Goal: Task Accomplishment & Management: Manage account settings

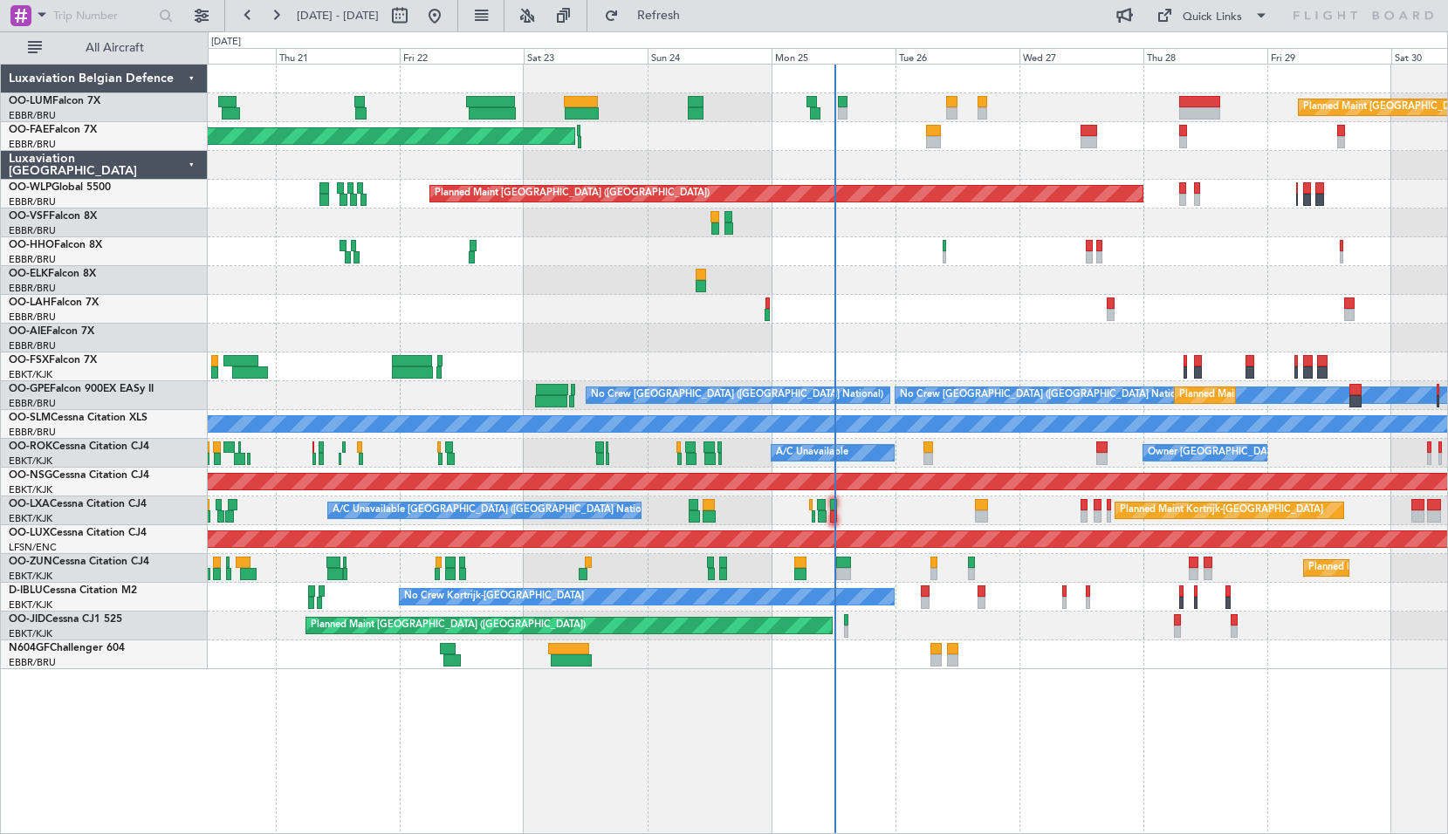
click at [212, 709] on div "Planned Maint [GEOGRAPHIC_DATA] ([GEOGRAPHIC_DATA] National) Planned Maint [GEO…" at bounding box center [828, 449] width 1240 height 771
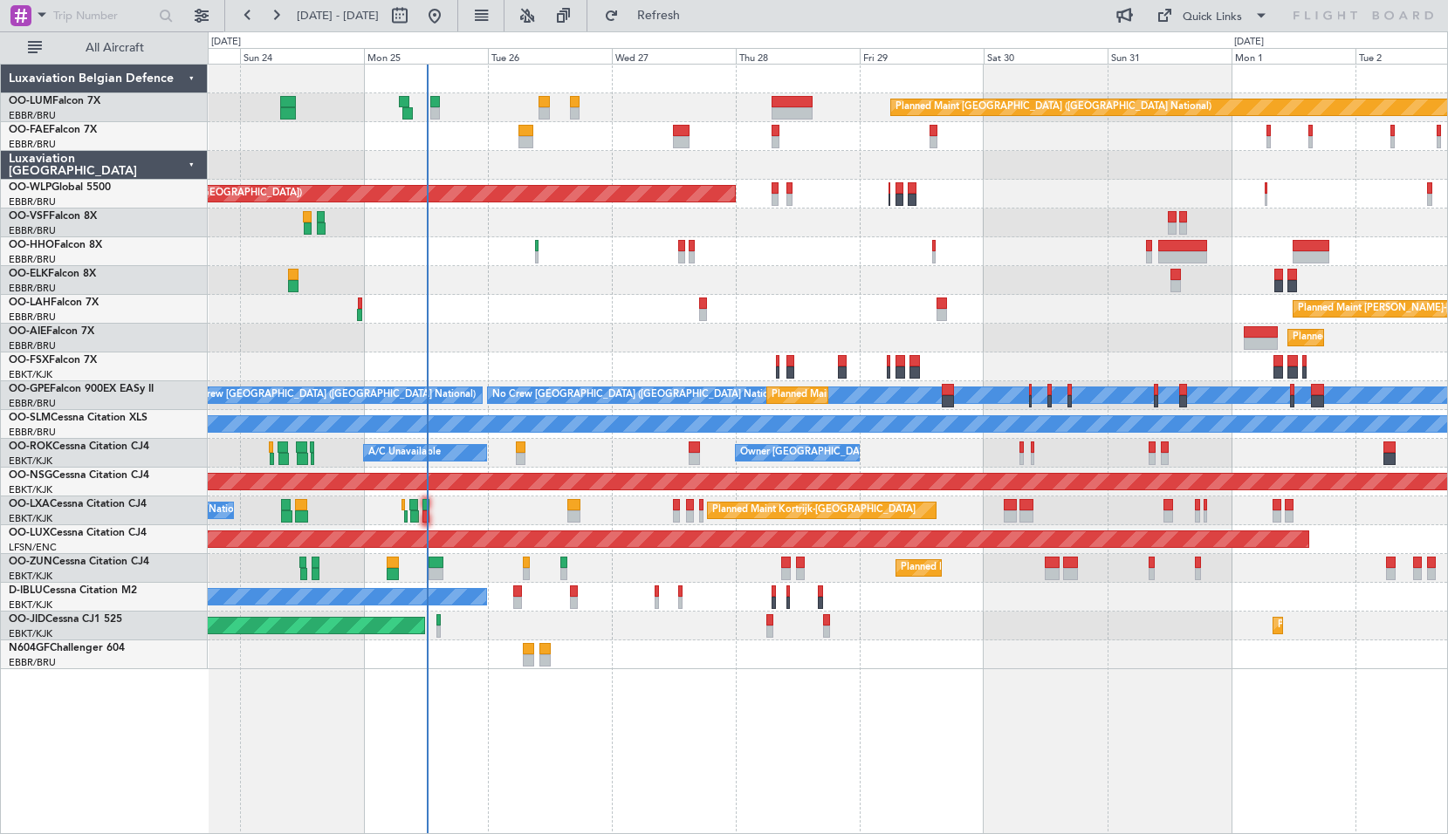
click at [676, 797] on div "Planned Maint [GEOGRAPHIC_DATA] ([GEOGRAPHIC_DATA] National) Owner [GEOGRAPHIC_…" at bounding box center [828, 449] width 1240 height 771
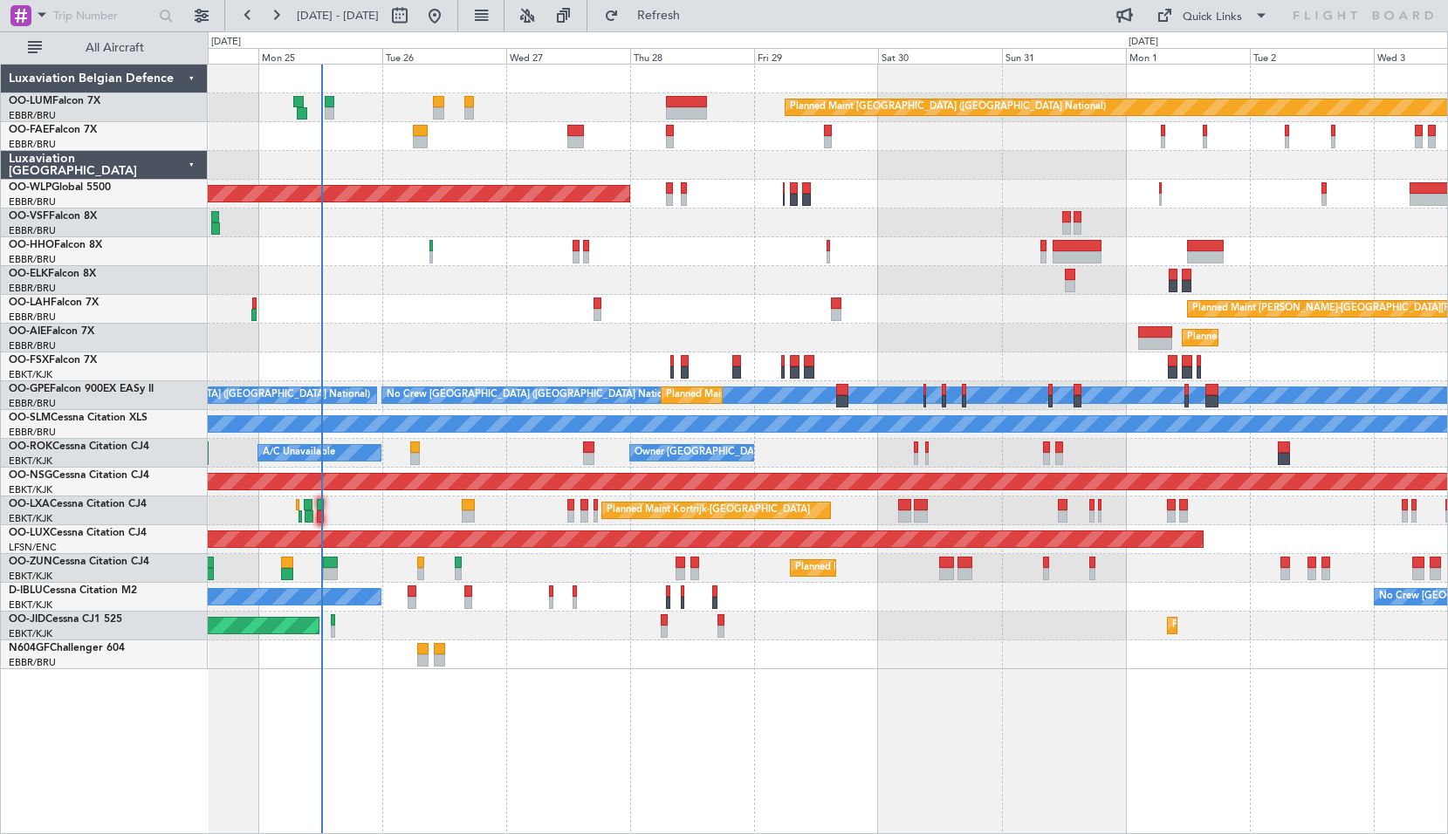
click at [646, 746] on div "Planned Maint Brussels (Brussels National) Owner Melsbroek Air Base Owner Melsb…" at bounding box center [828, 449] width 1240 height 771
click at [696, 15] on span "Refresh" at bounding box center [658, 16] width 73 height 12
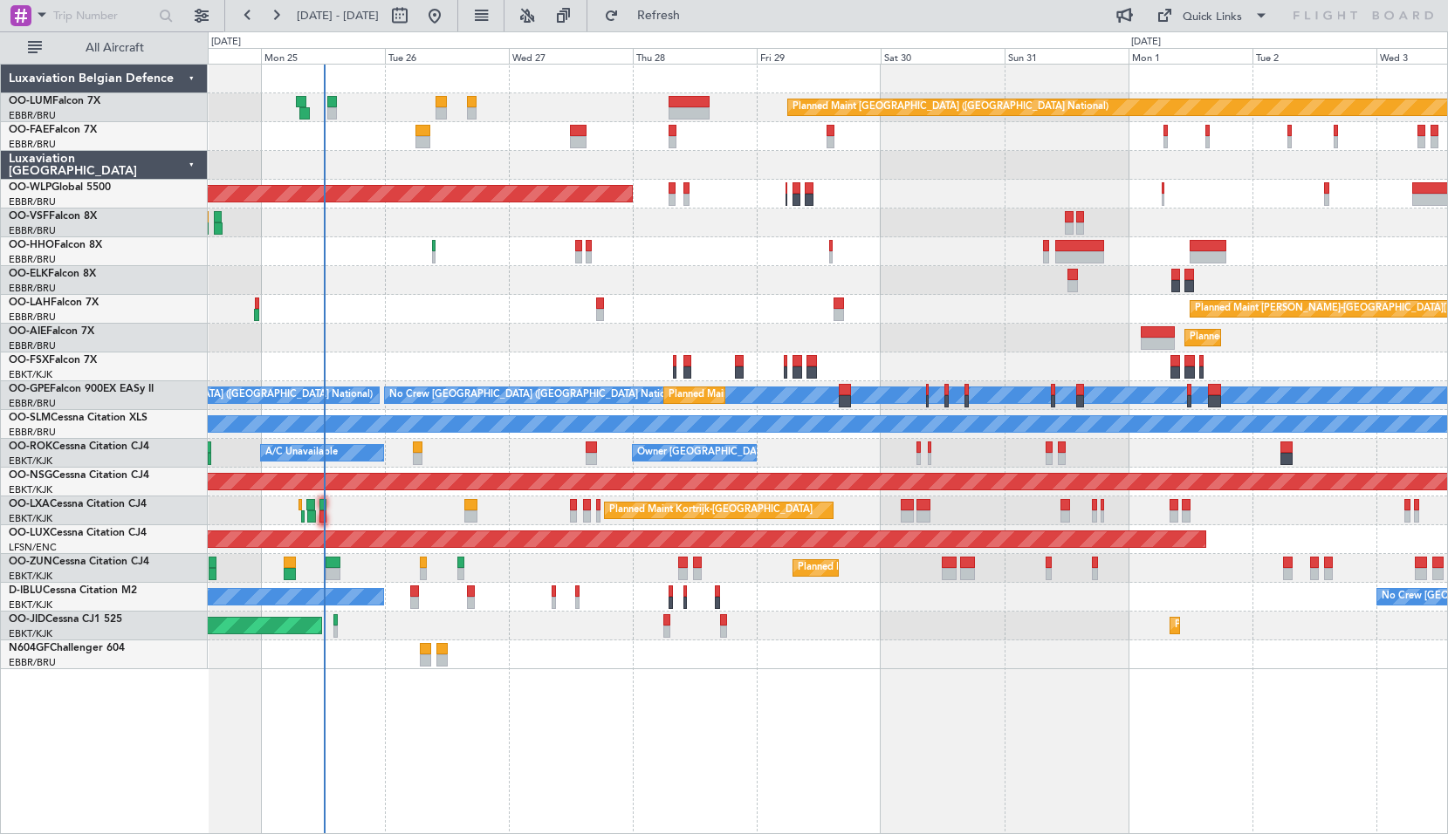
click at [578, 740] on div "Planned Maint Brussels (Brussels National) Owner Melsbroek Air Base Owner Melsb…" at bounding box center [828, 449] width 1240 height 771
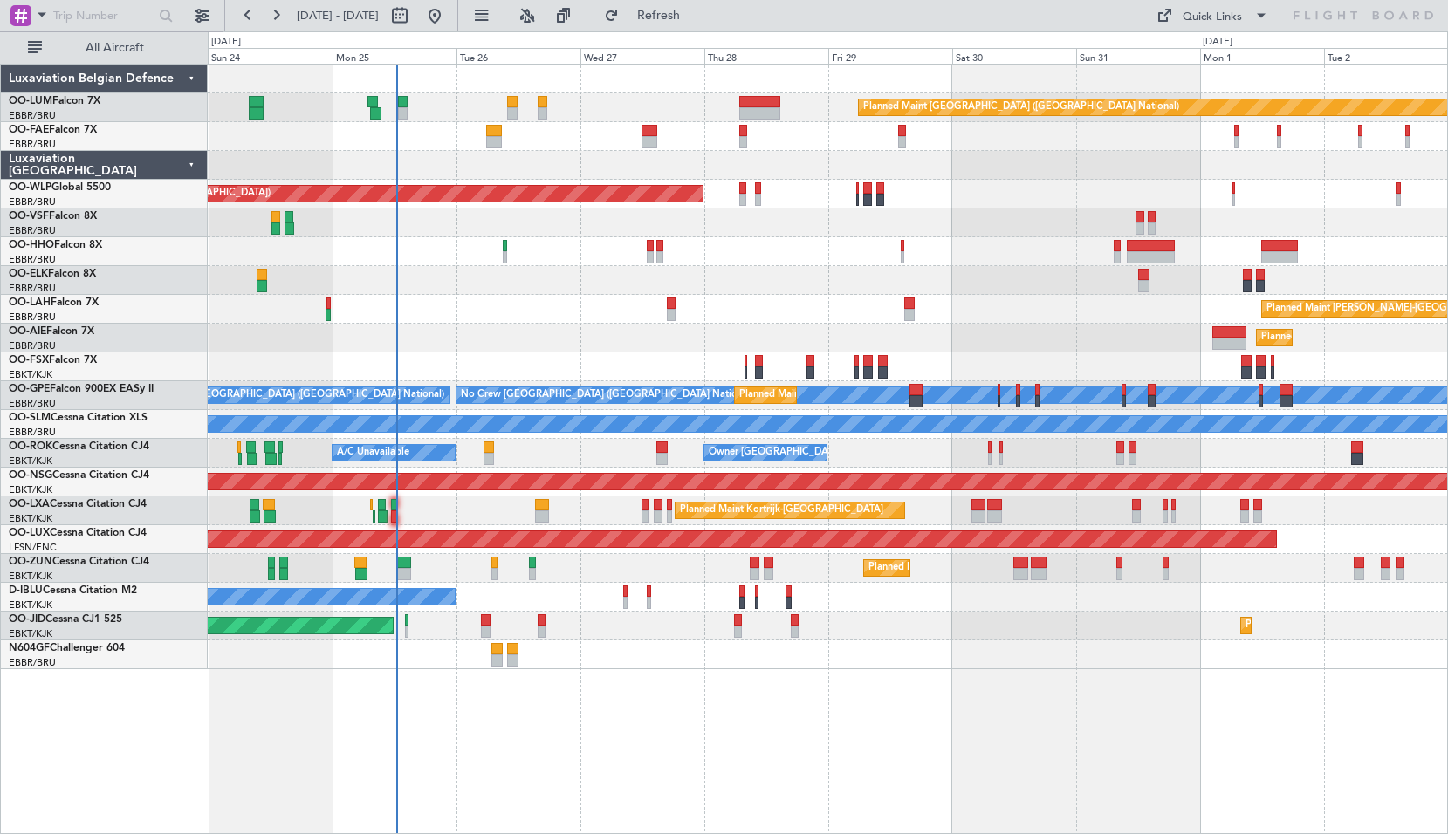
click at [852, 722] on div "Planned Maint [GEOGRAPHIC_DATA] ([GEOGRAPHIC_DATA] National) Owner [GEOGRAPHIC_…" at bounding box center [828, 449] width 1240 height 771
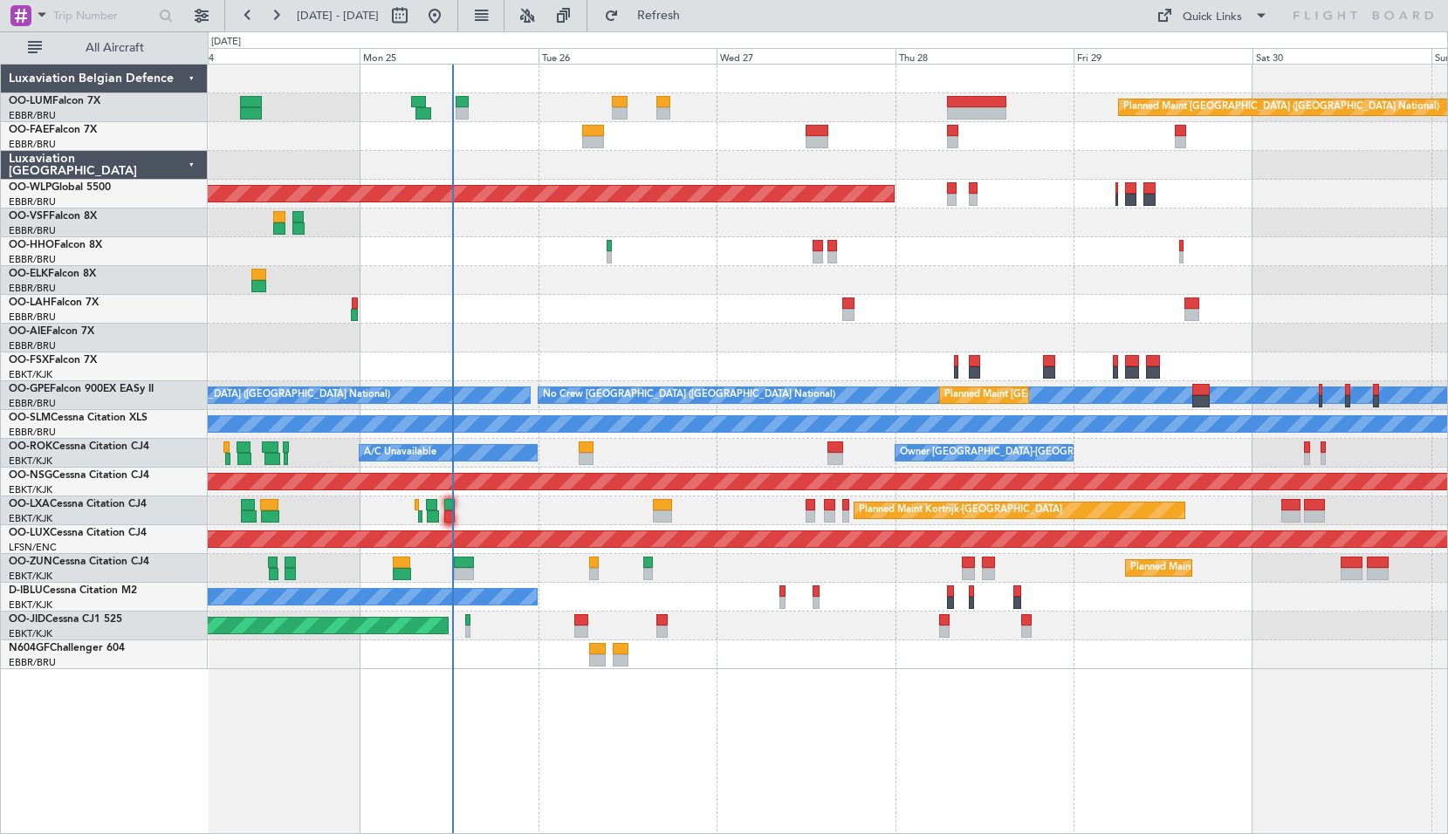
click at [525, 717] on div "Planned Maint [GEOGRAPHIC_DATA] ([GEOGRAPHIC_DATA] National) 13:30 Z 22:35 Z HA…" at bounding box center [828, 449] width 1240 height 771
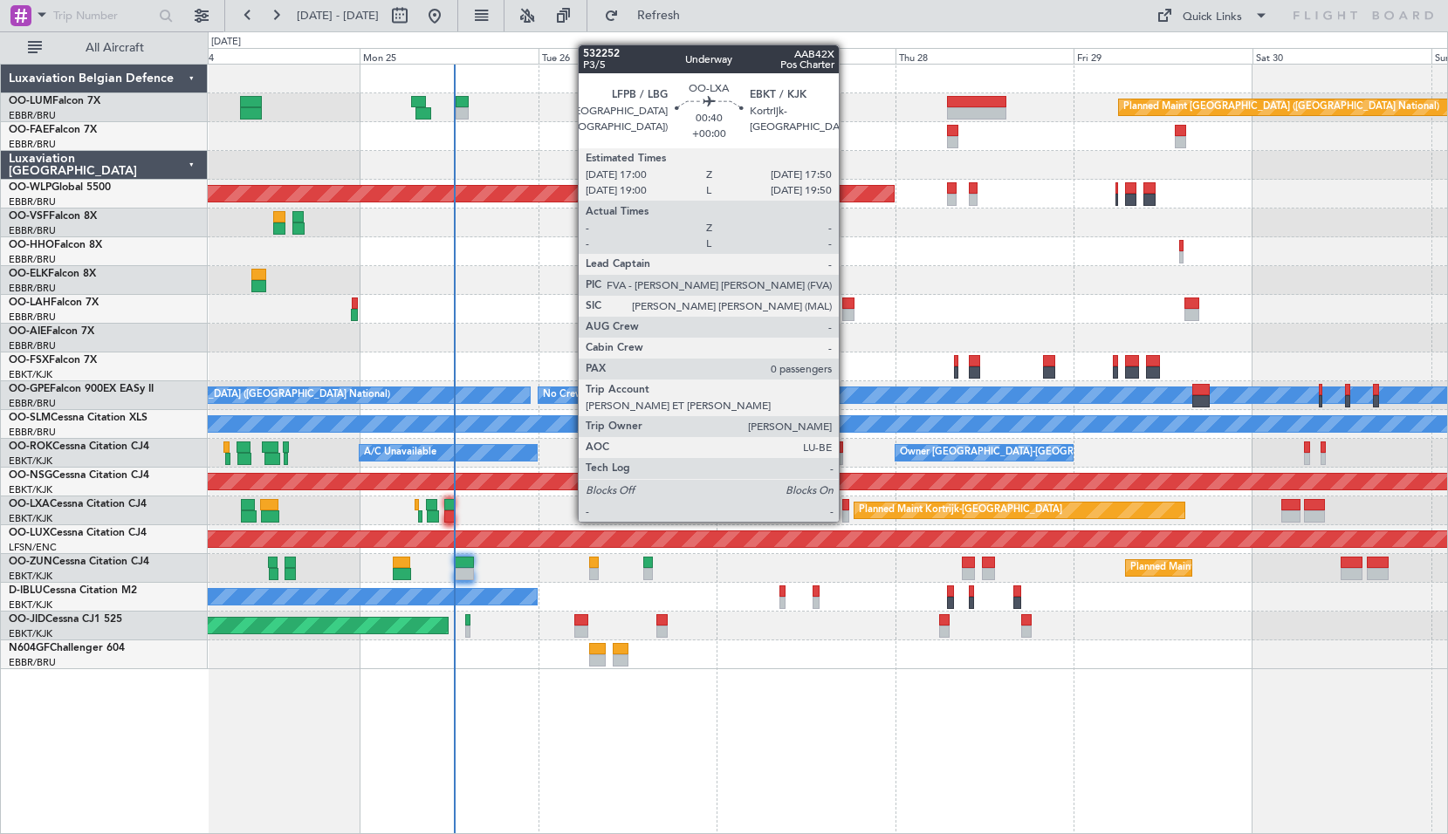
click at [847, 504] on div at bounding box center [845, 505] width 7 height 12
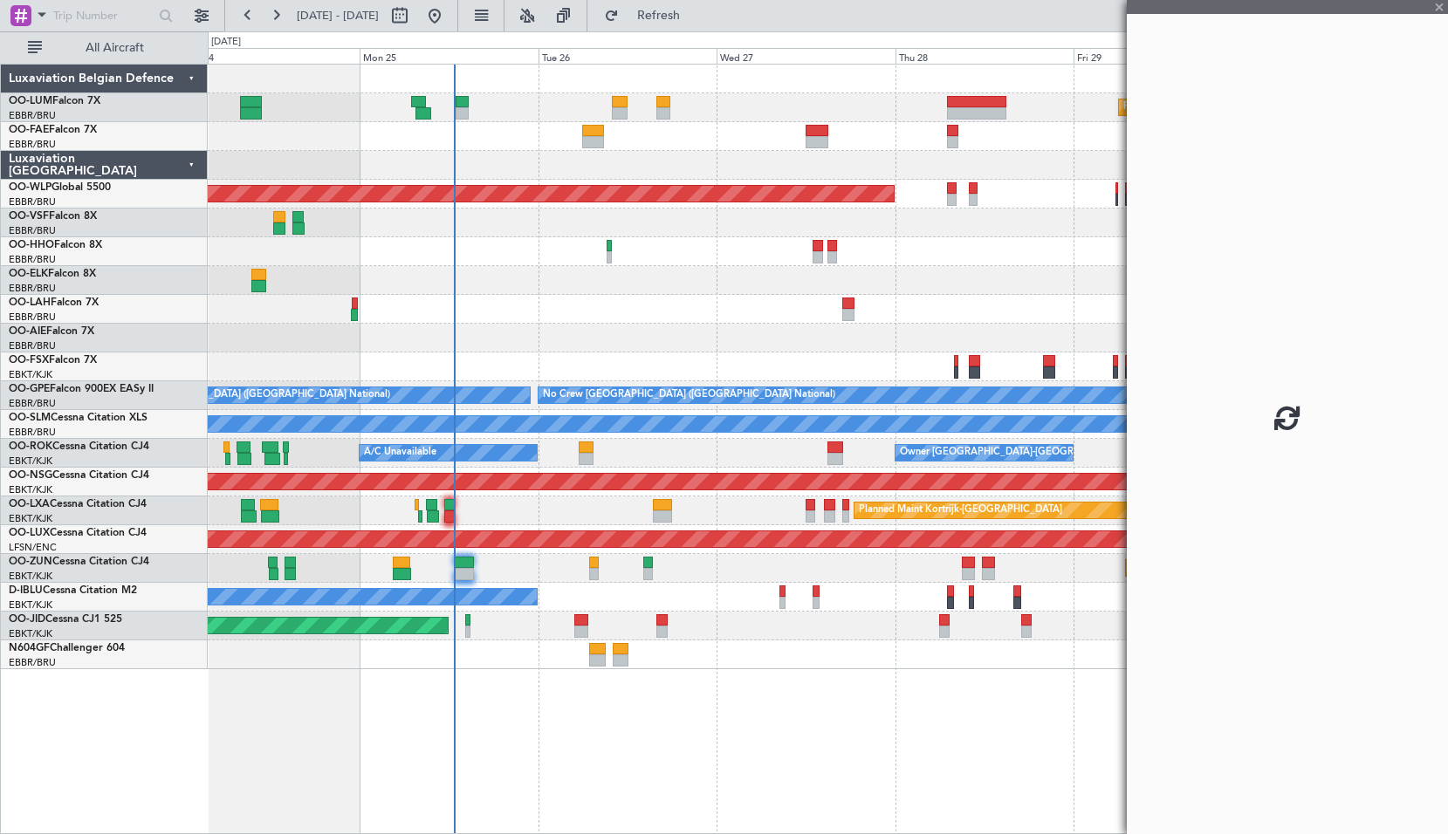
click at [868, 621] on div "Planned Maint [GEOGRAPHIC_DATA] ([GEOGRAPHIC_DATA]) Planned Maint [GEOGRAPHIC_D…" at bounding box center [827, 626] width 1239 height 29
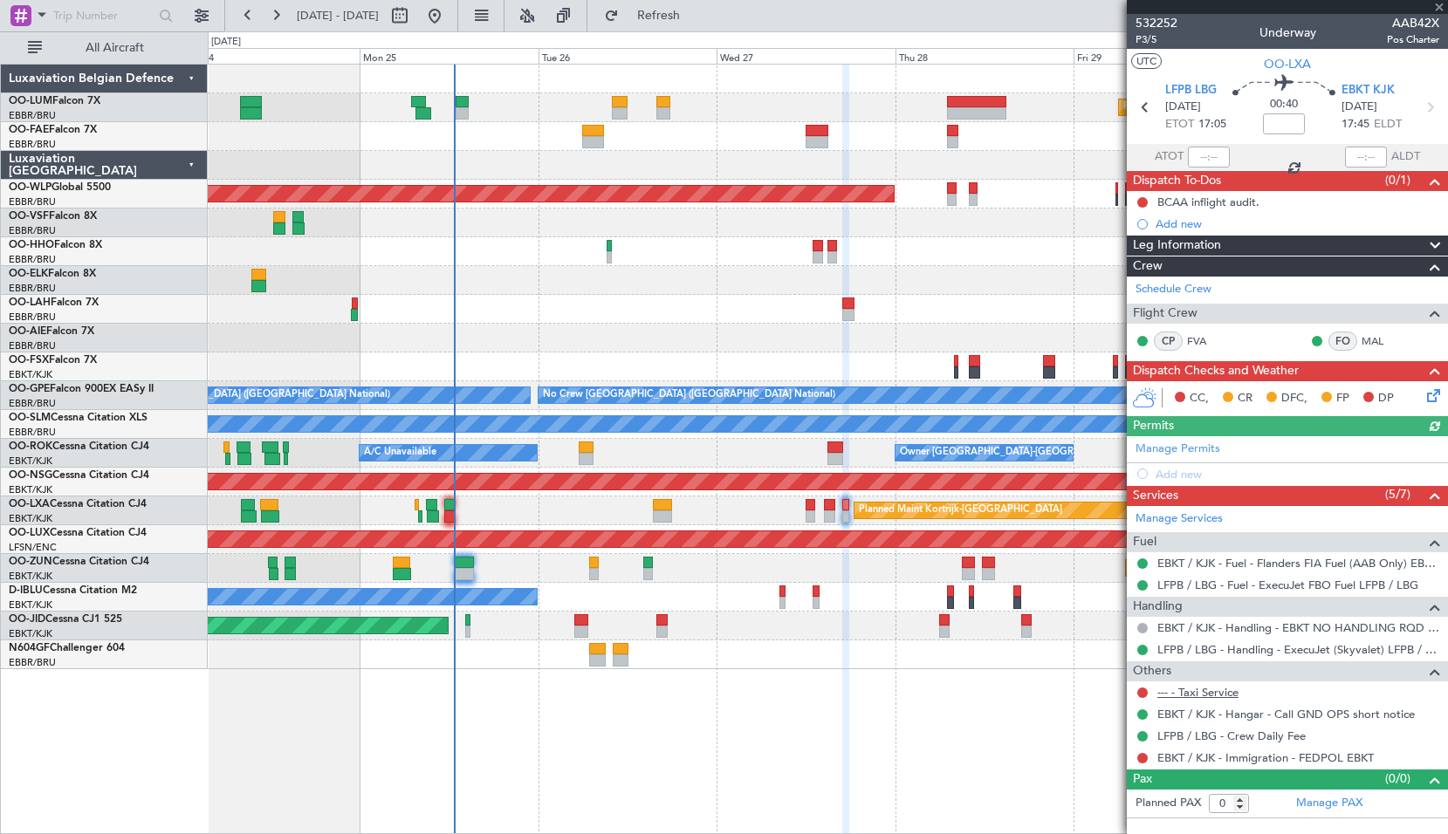
click at [1217, 687] on link "--- - Taxi Service" at bounding box center [1197, 692] width 81 height 15
click at [696, 18] on span "Refresh" at bounding box center [658, 16] width 73 height 12
click at [1202, 688] on link "--- - Taxi Service" at bounding box center [1197, 692] width 81 height 15
click at [1339, 803] on link "Manage PAX" at bounding box center [1329, 803] width 66 height 17
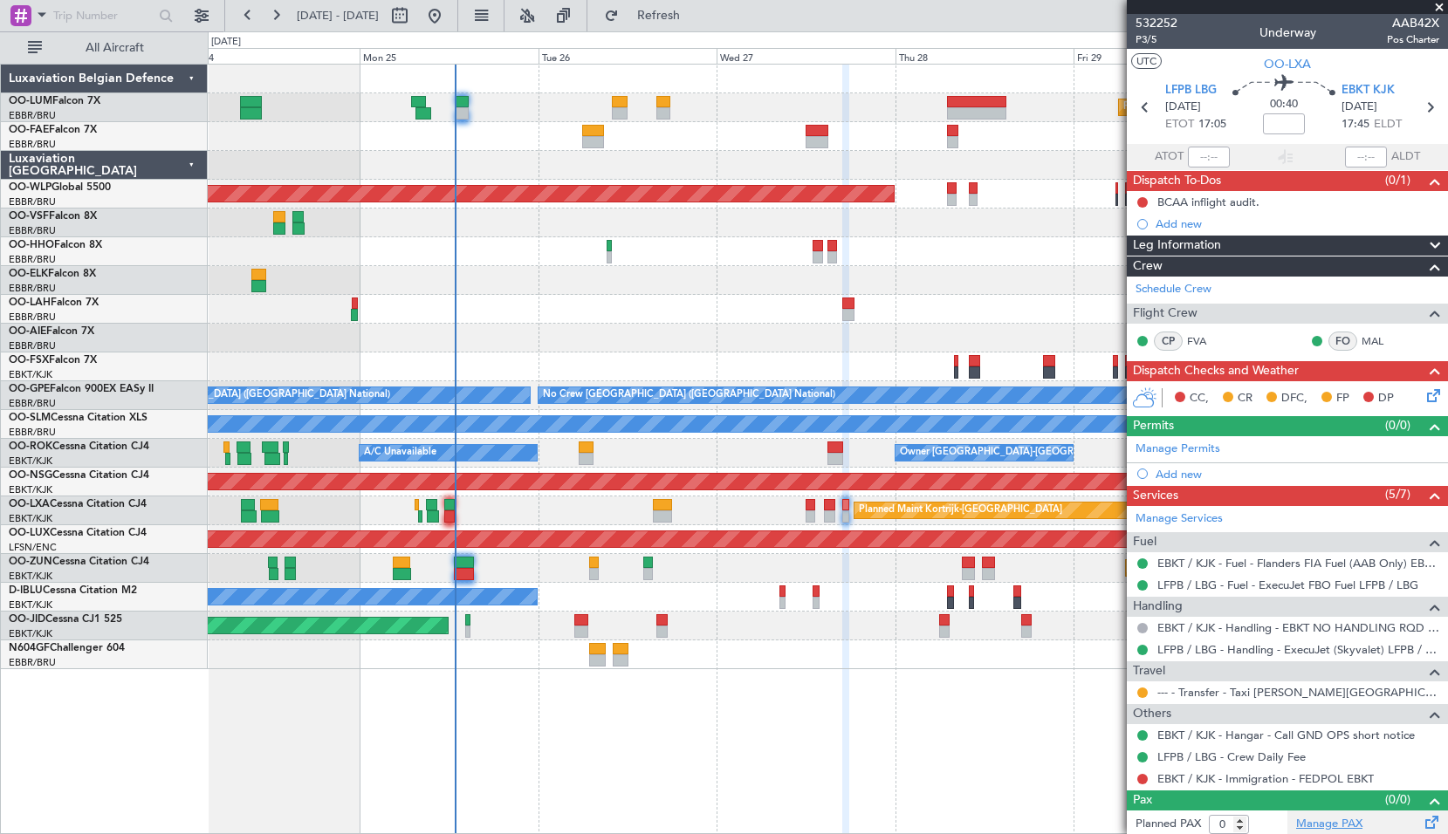
click at [1355, 826] on link "Manage PAX" at bounding box center [1329, 824] width 66 height 17
click at [692, 18] on span "Refresh" at bounding box center [658, 16] width 73 height 12
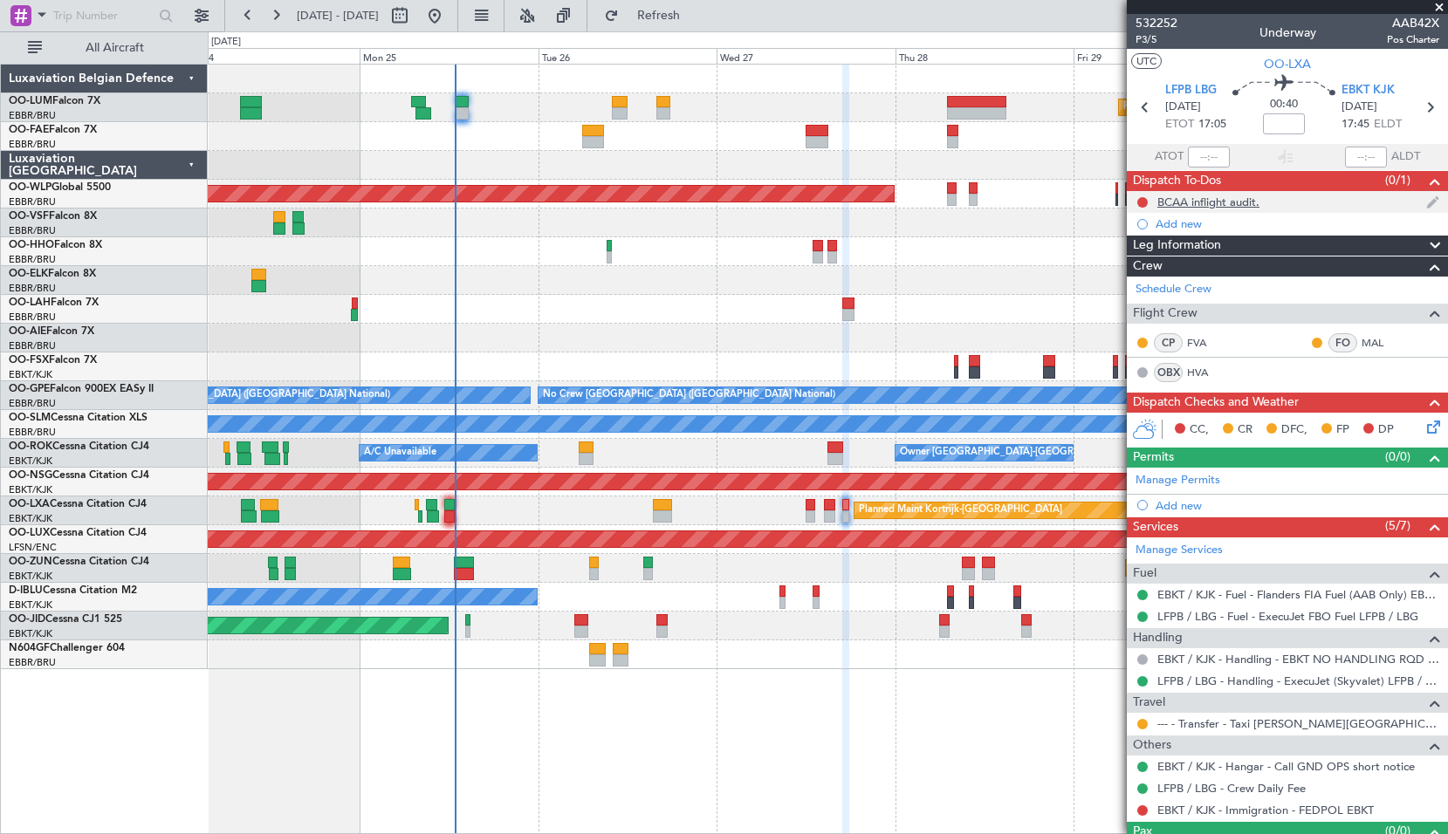
click at [1205, 204] on div "BCAA inflight audit." at bounding box center [1208, 202] width 102 height 15
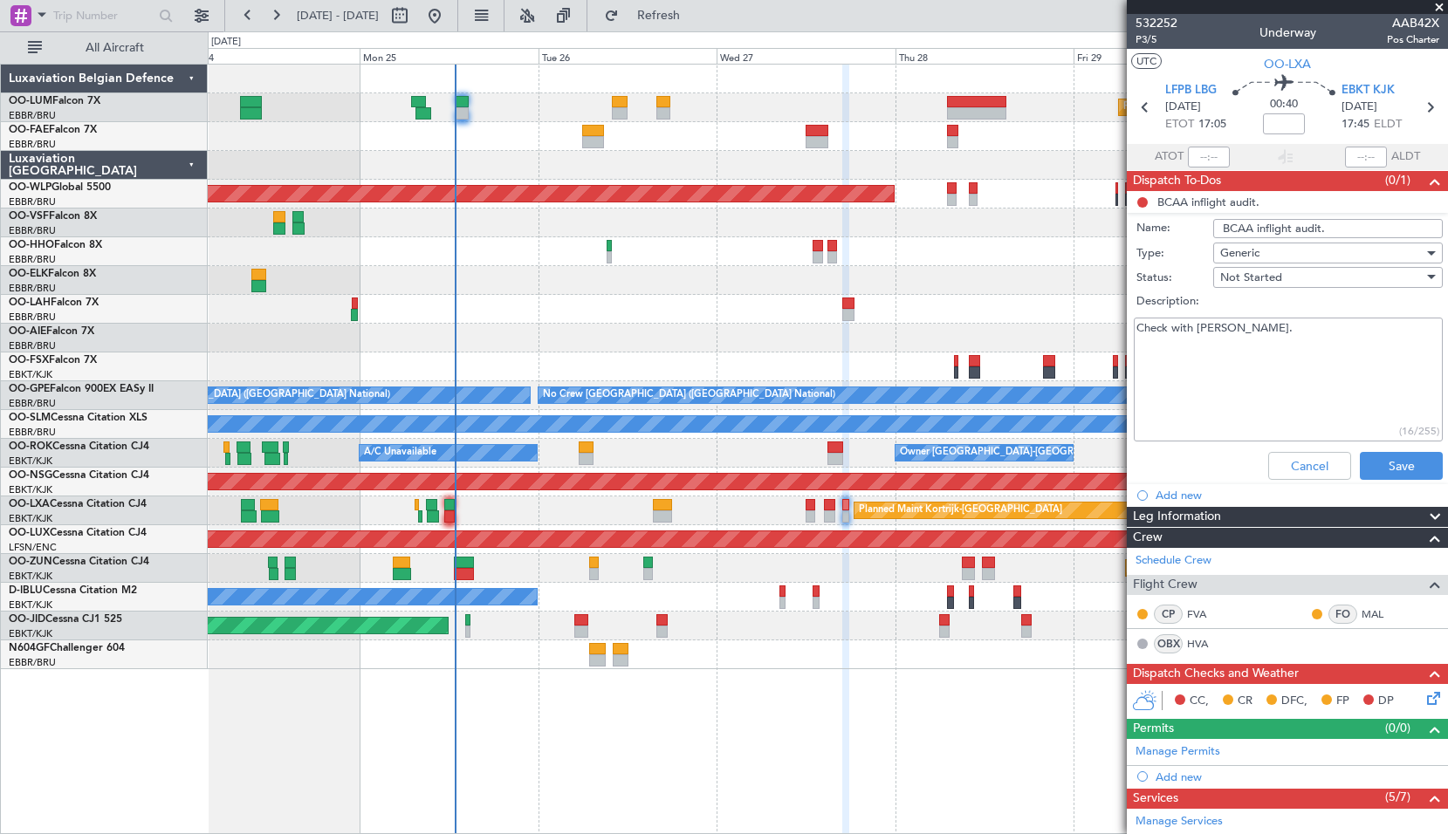
drag, startPoint x: 1291, startPoint y: 358, endPoint x: 1035, endPoint y: 358, distance: 255.7
click at [1035, 358] on fb-app "[DATE] - [DATE] Refresh Quick Links All Aircraft Planned Maint [GEOGRAPHIC_DATA…" at bounding box center [724, 423] width 1448 height 821
click at [1400, 453] on button "Save" at bounding box center [1401, 466] width 83 height 28
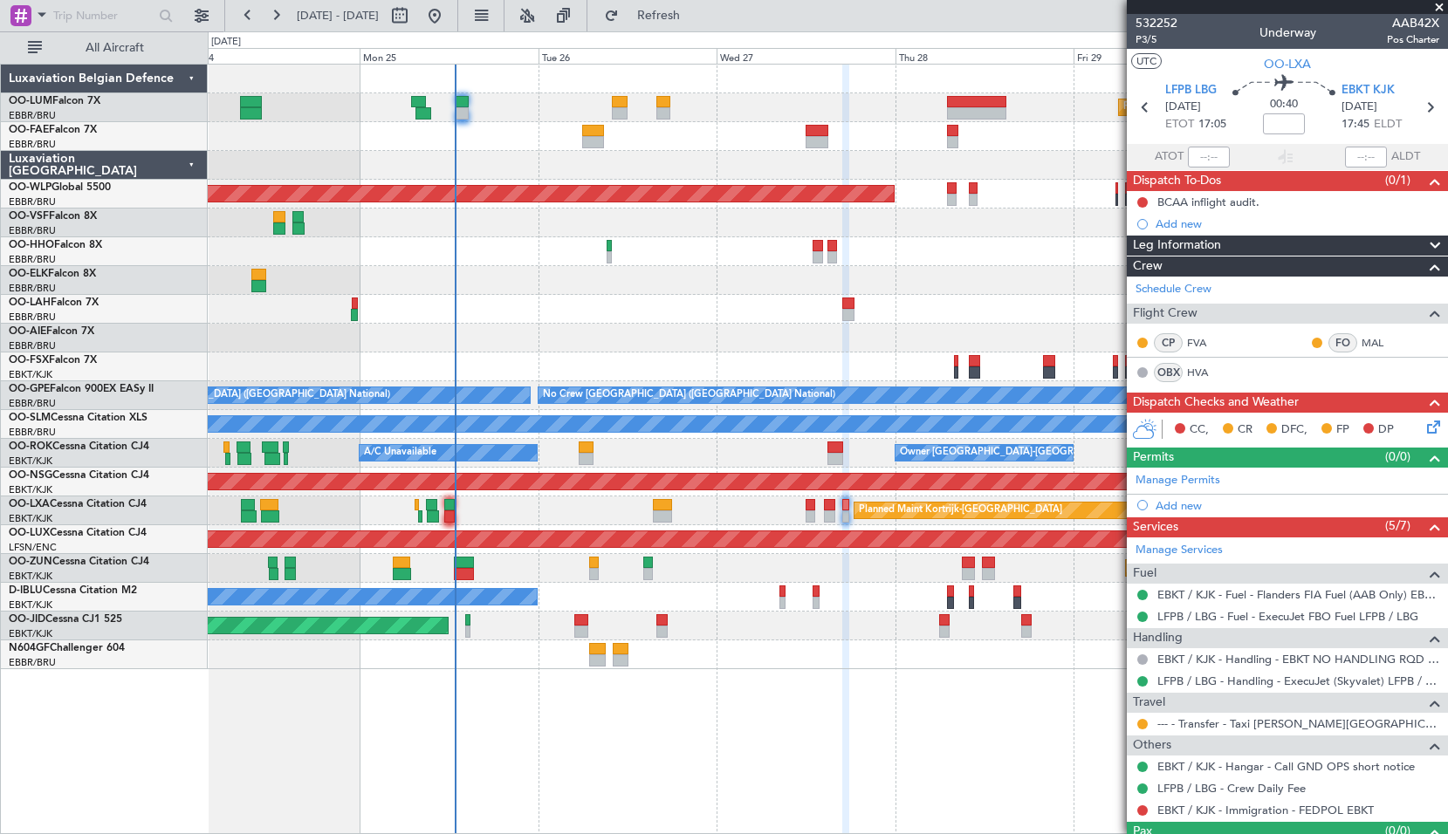
click at [1437, 3] on span at bounding box center [1439, 8] width 17 height 16
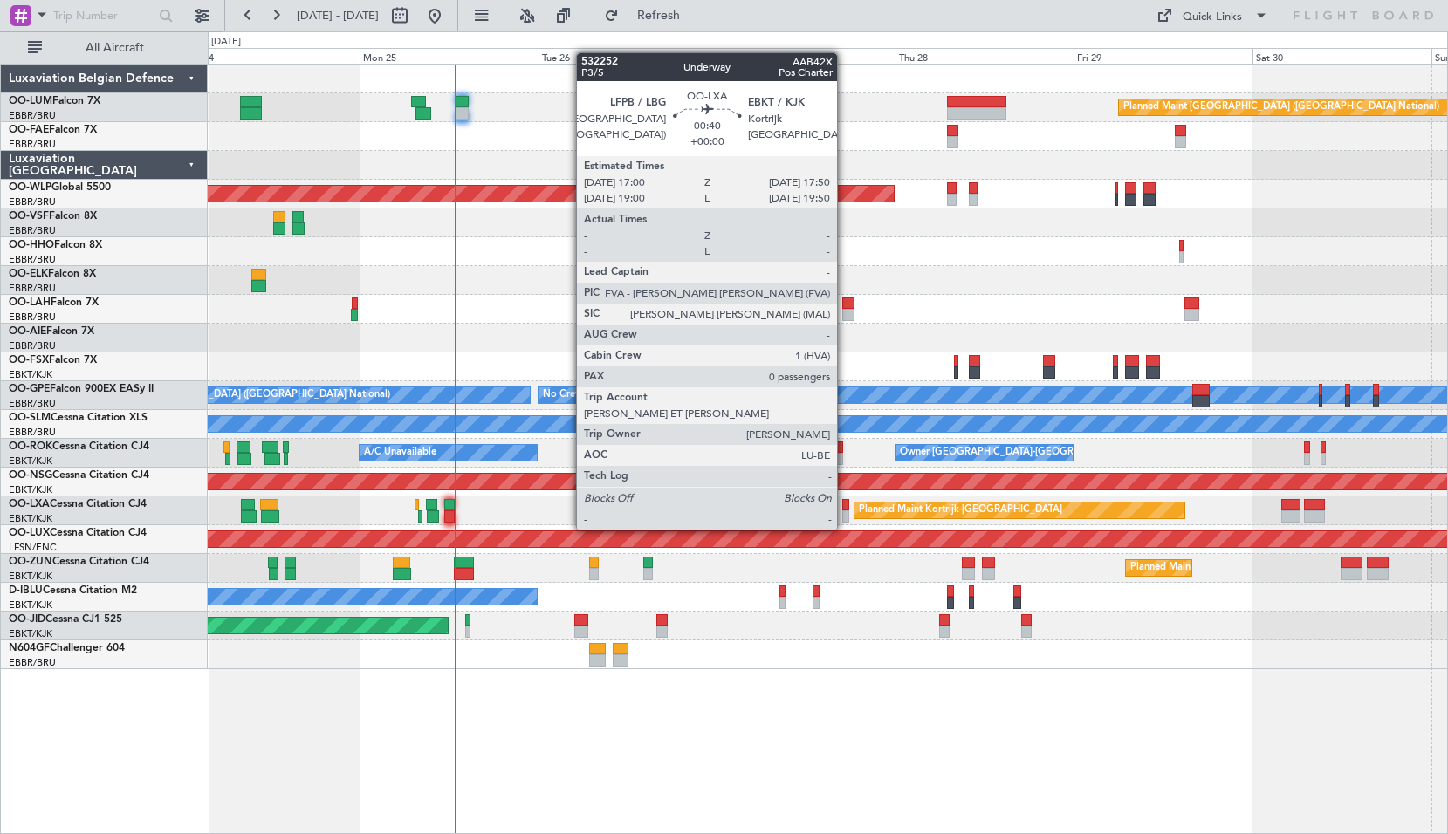
click at [845, 512] on div at bounding box center [845, 517] width 7 height 12
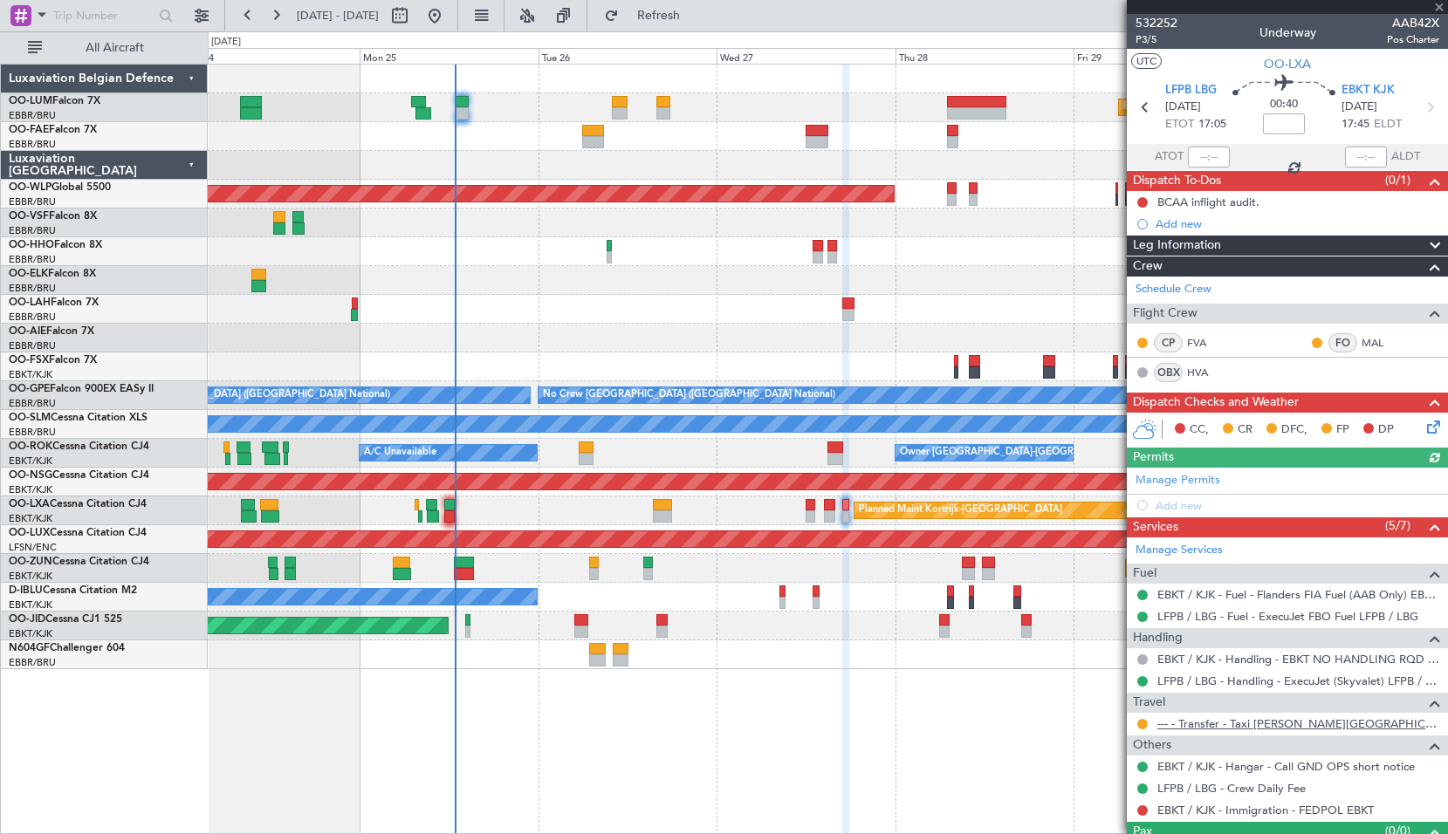
click at [1248, 724] on link "--- - Transfer - Taxi [PERSON_NAME][GEOGRAPHIC_DATA]" at bounding box center [1298, 724] width 282 height 15
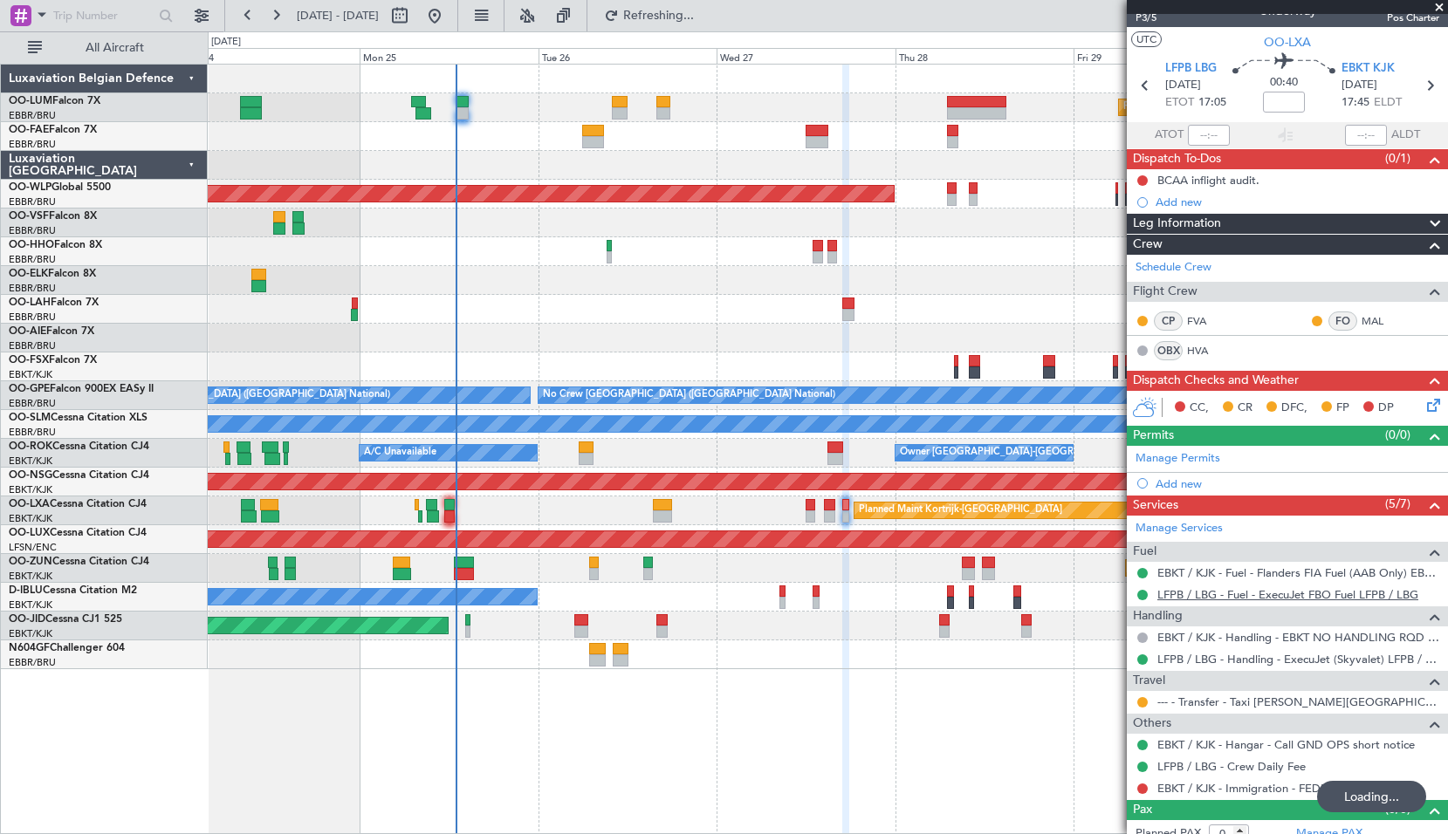
scroll to position [36, 0]
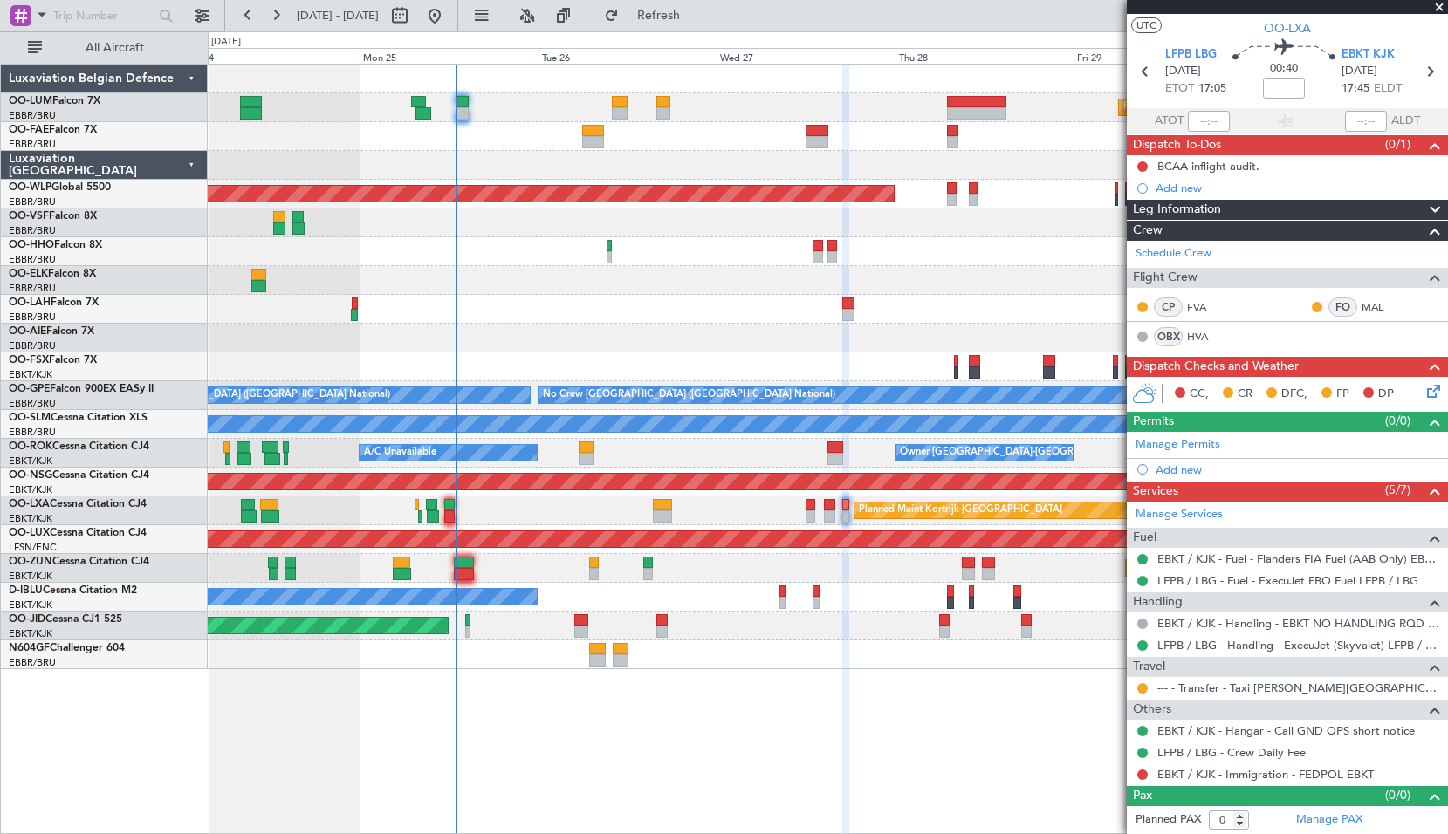
click at [964, 723] on div "Planned Maint [GEOGRAPHIC_DATA] ([GEOGRAPHIC_DATA] National) 13:30 Z 22:35 Z HA…" at bounding box center [828, 449] width 1240 height 771
click at [1436, 6] on span at bounding box center [1439, 8] width 17 height 16
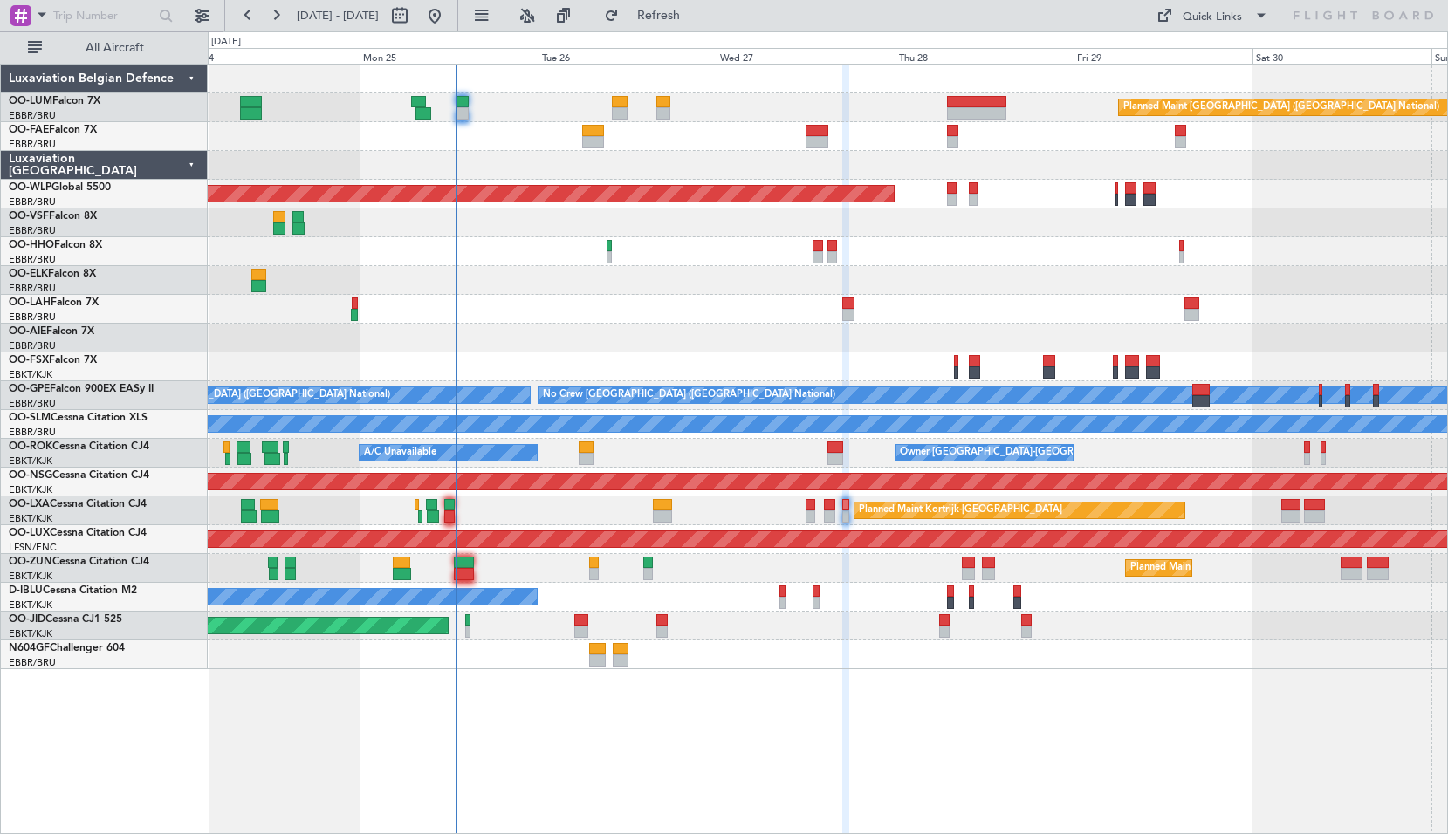
scroll to position [0, 0]
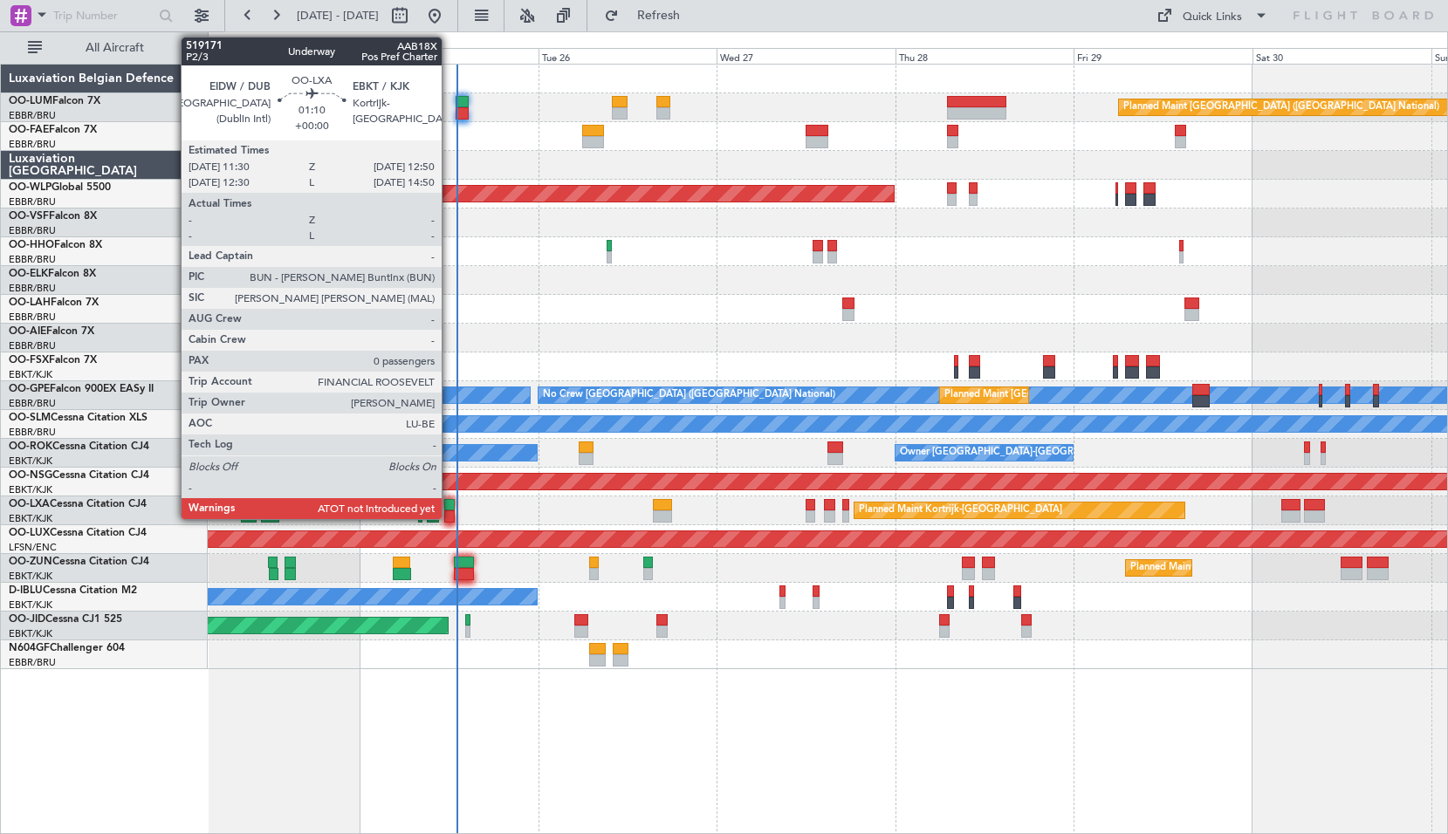
click at [448, 509] on div at bounding box center [449, 505] width 10 height 12
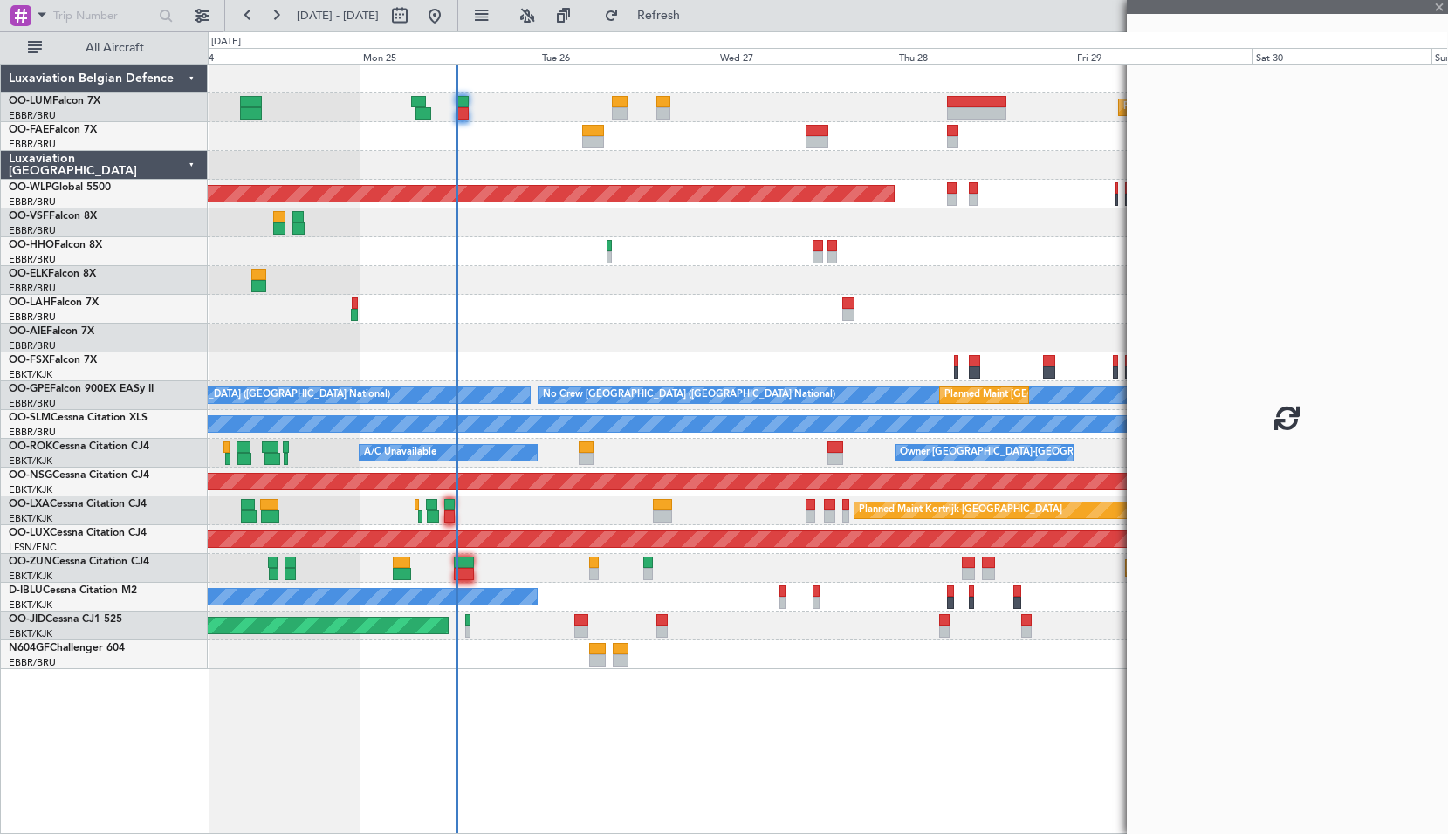
click at [518, 509] on div "Planned Maint Kortrijk-[GEOGRAPHIC_DATA] A/C Unavailable [GEOGRAPHIC_DATA] ([GE…" at bounding box center [827, 511] width 1239 height 29
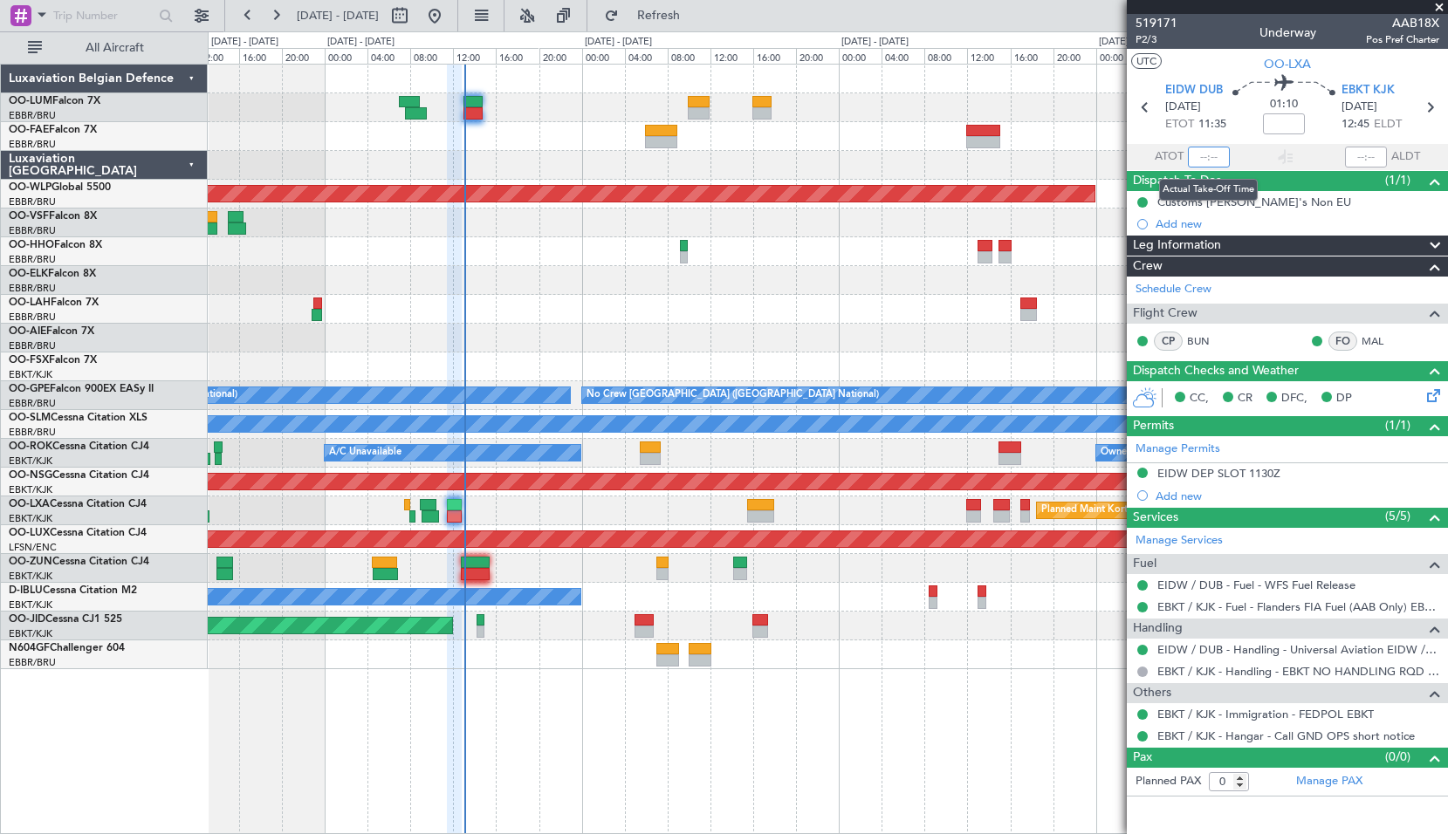
click at [1211, 156] on input "text" at bounding box center [1209, 157] width 42 height 21
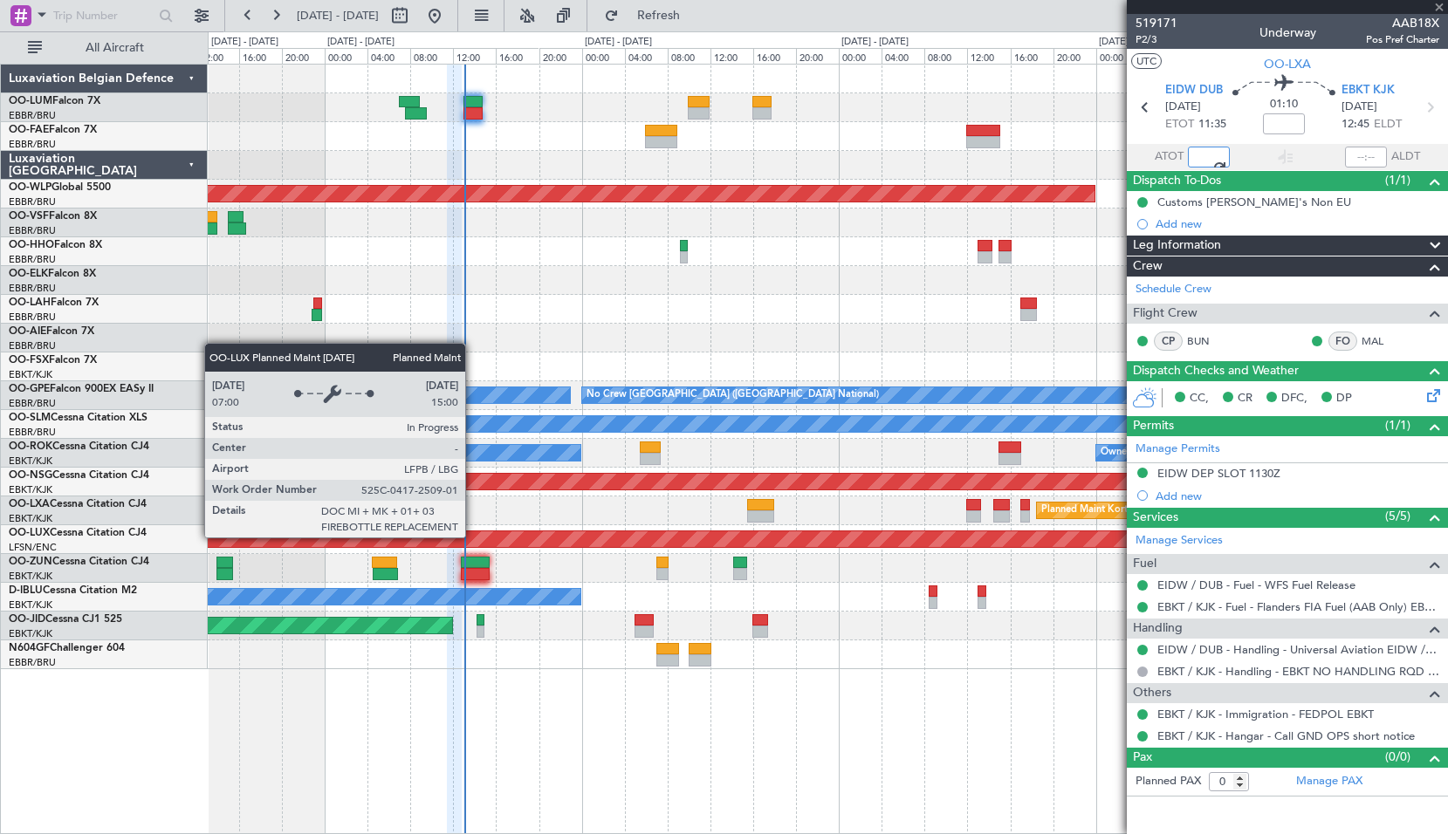
type input "12:07"
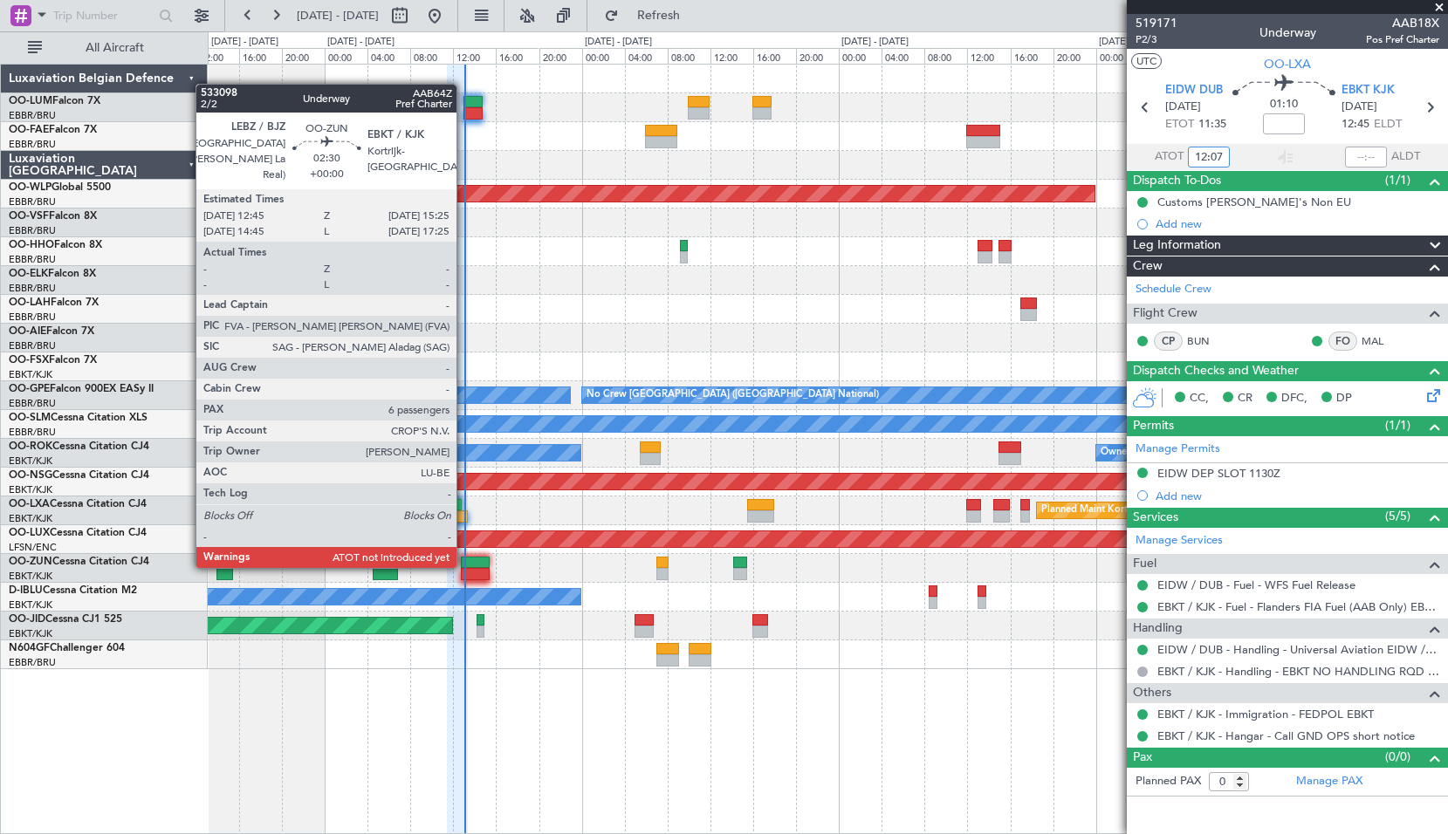
click at [462, 564] on div at bounding box center [475, 563] width 29 height 12
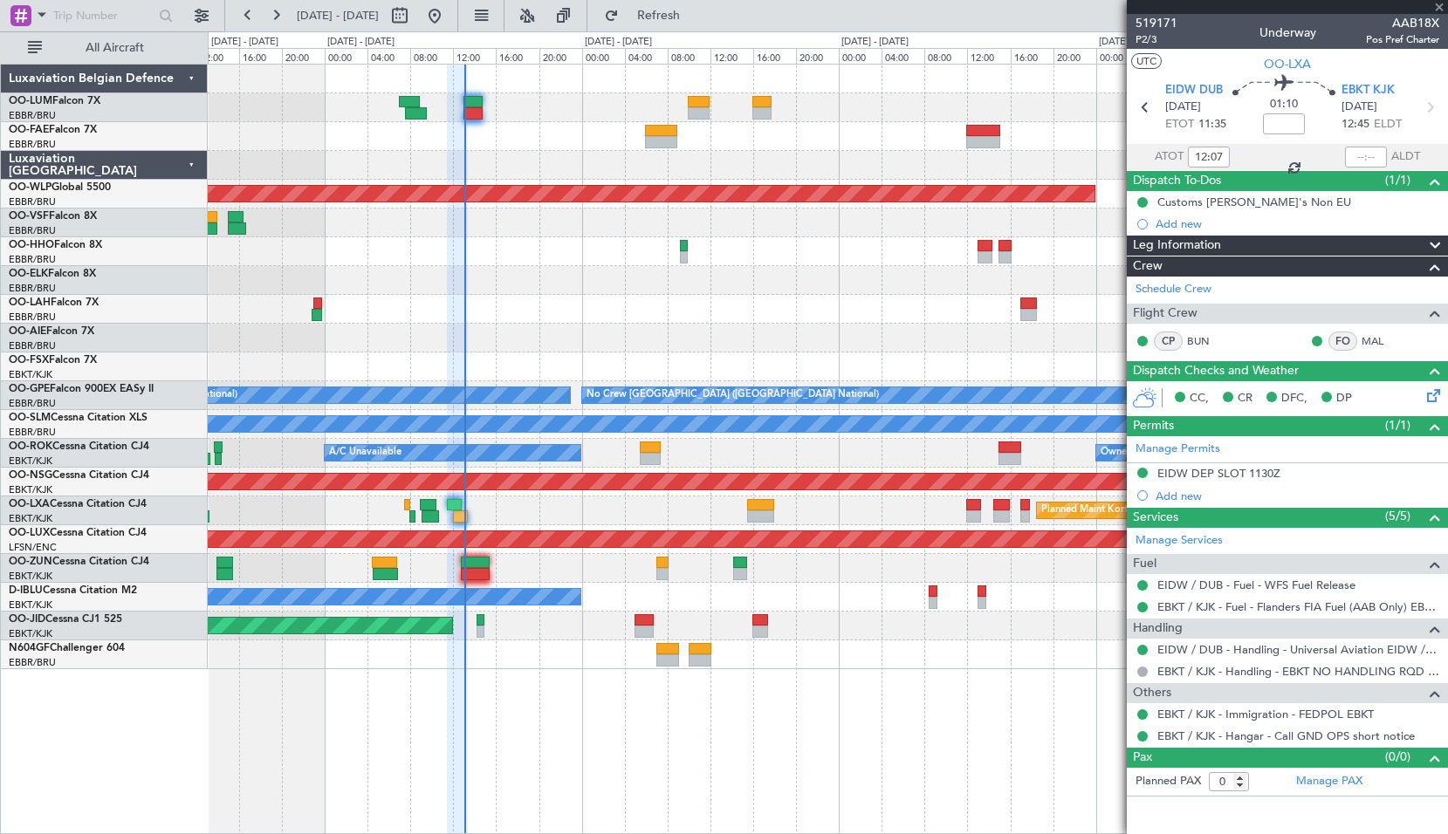
click at [548, 564] on div "Planned Maint Kortrijk-[GEOGRAPHIC_DATA]" at bounding box center [827, 568] width 1239 height 29
type input "6"
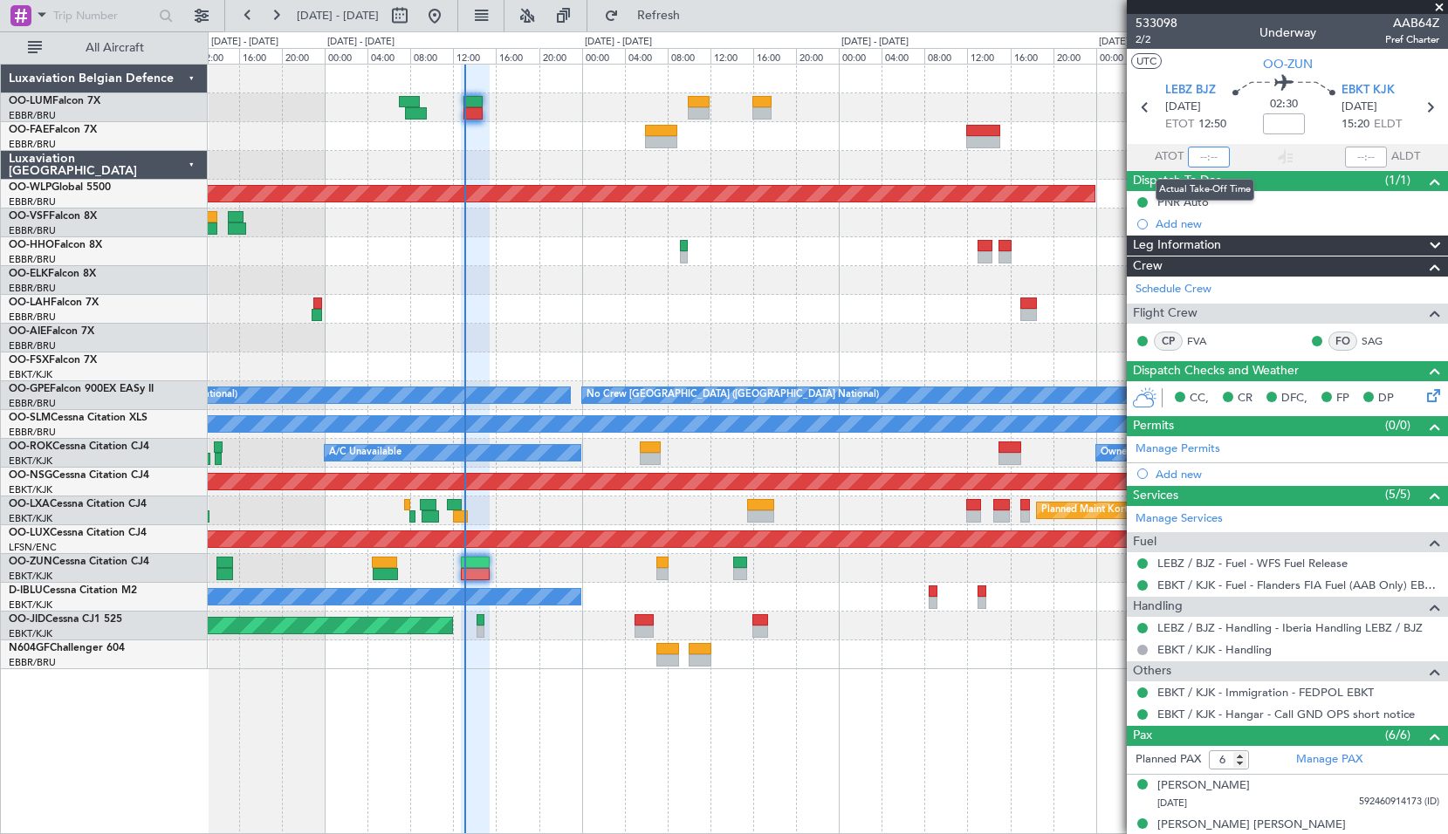
click at [1208, 161] on input "text" at bounding box center [1209, 157] width 42 height 21
type input "12:47"
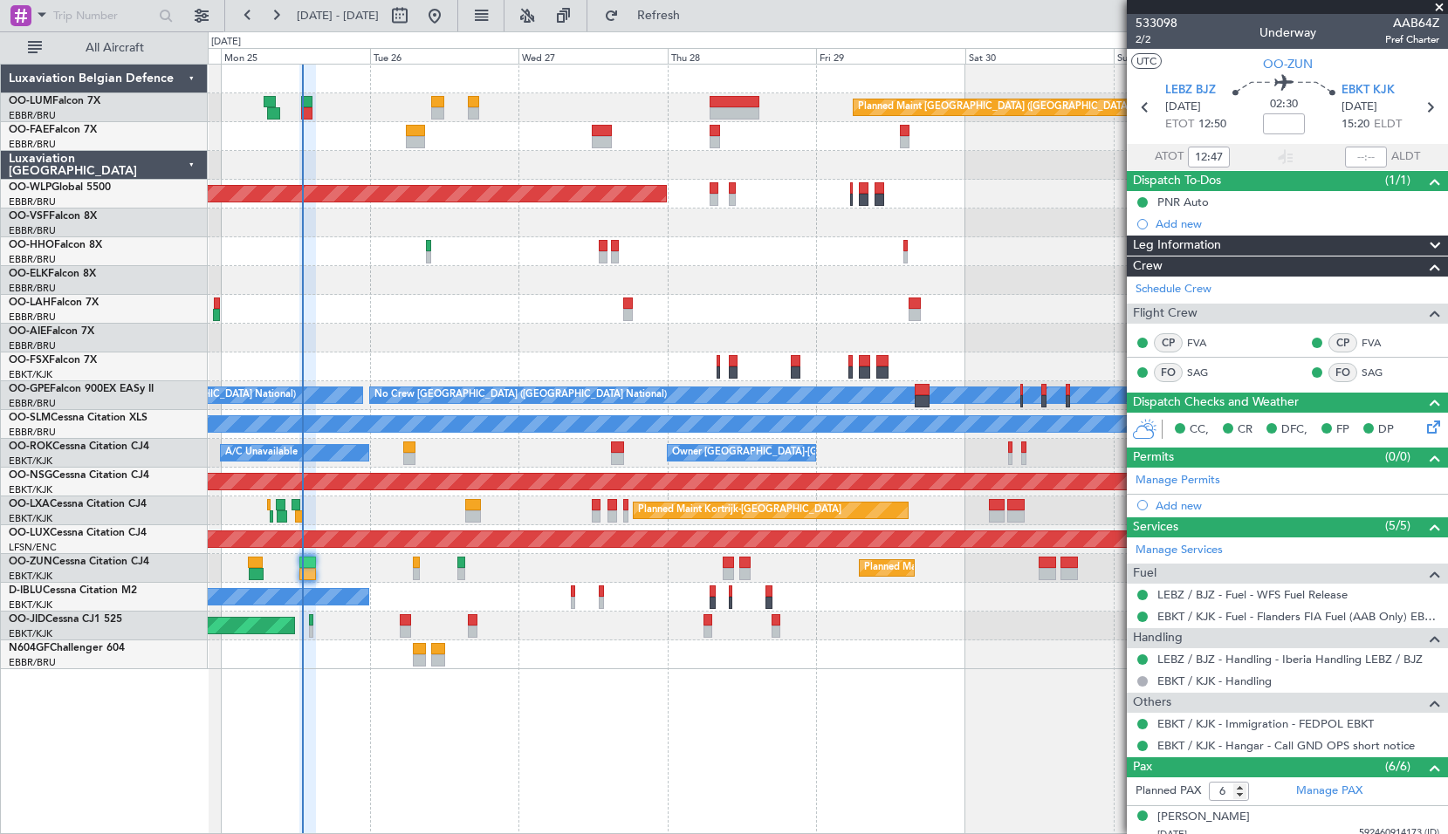
click at [614, 738] on div "Planned Maint [GEOGRAPHIC_DATA] ([GEOGRAPHIC_DATA] National) Owner [GEOGRAPHIC_…" at bounding box center [828, 449] width 1240 height 771
click at [701, 24] on button "Refresh" at bounding box center [648, 16] width 105 height 28
click at [34, 16] on span at bounding box center [41, 14] width 21 height 22
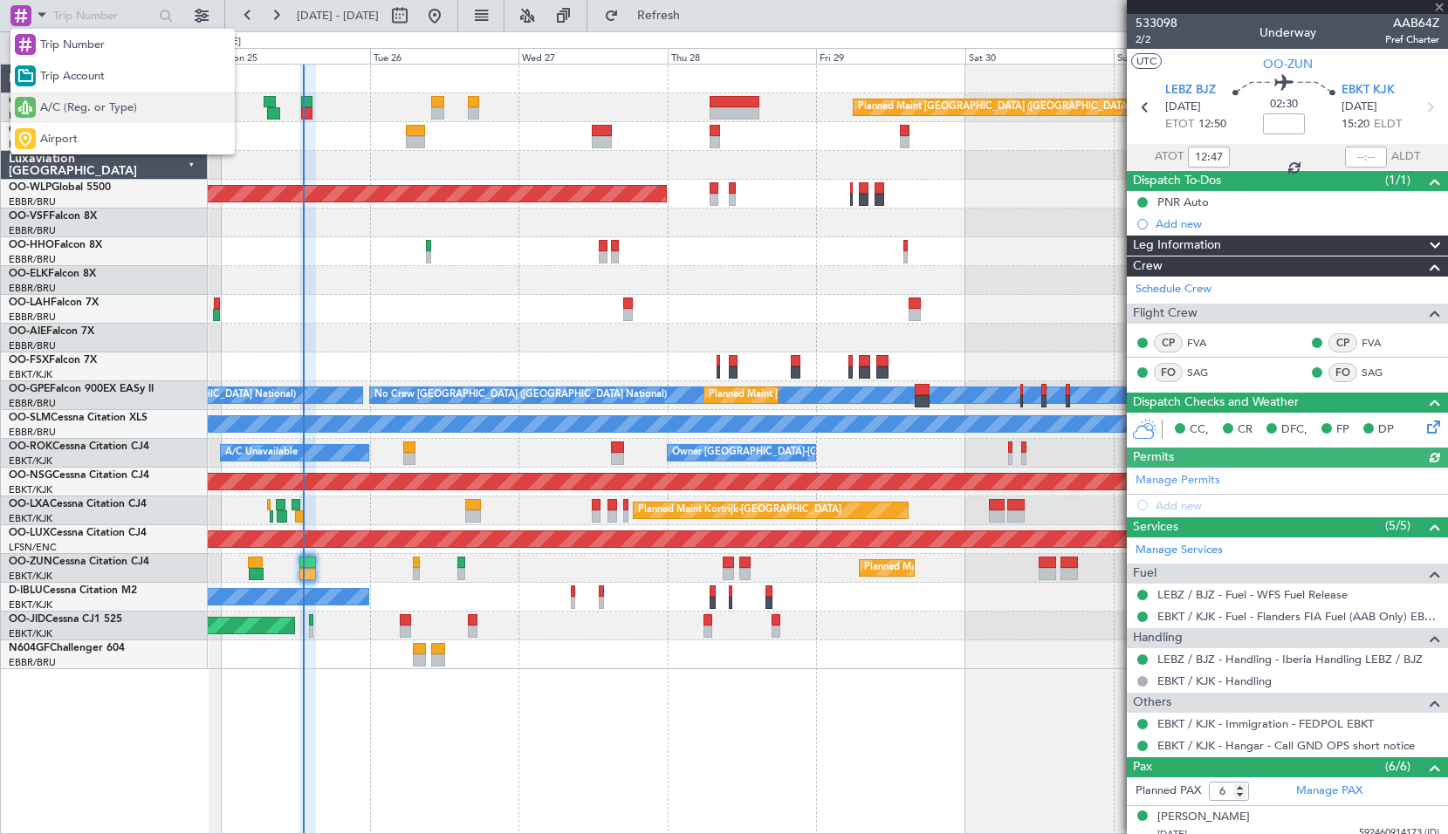
click at [51, 93] on div "A/C (Reg. or Type)" at bounding box center [122, 107] width 224 height 31
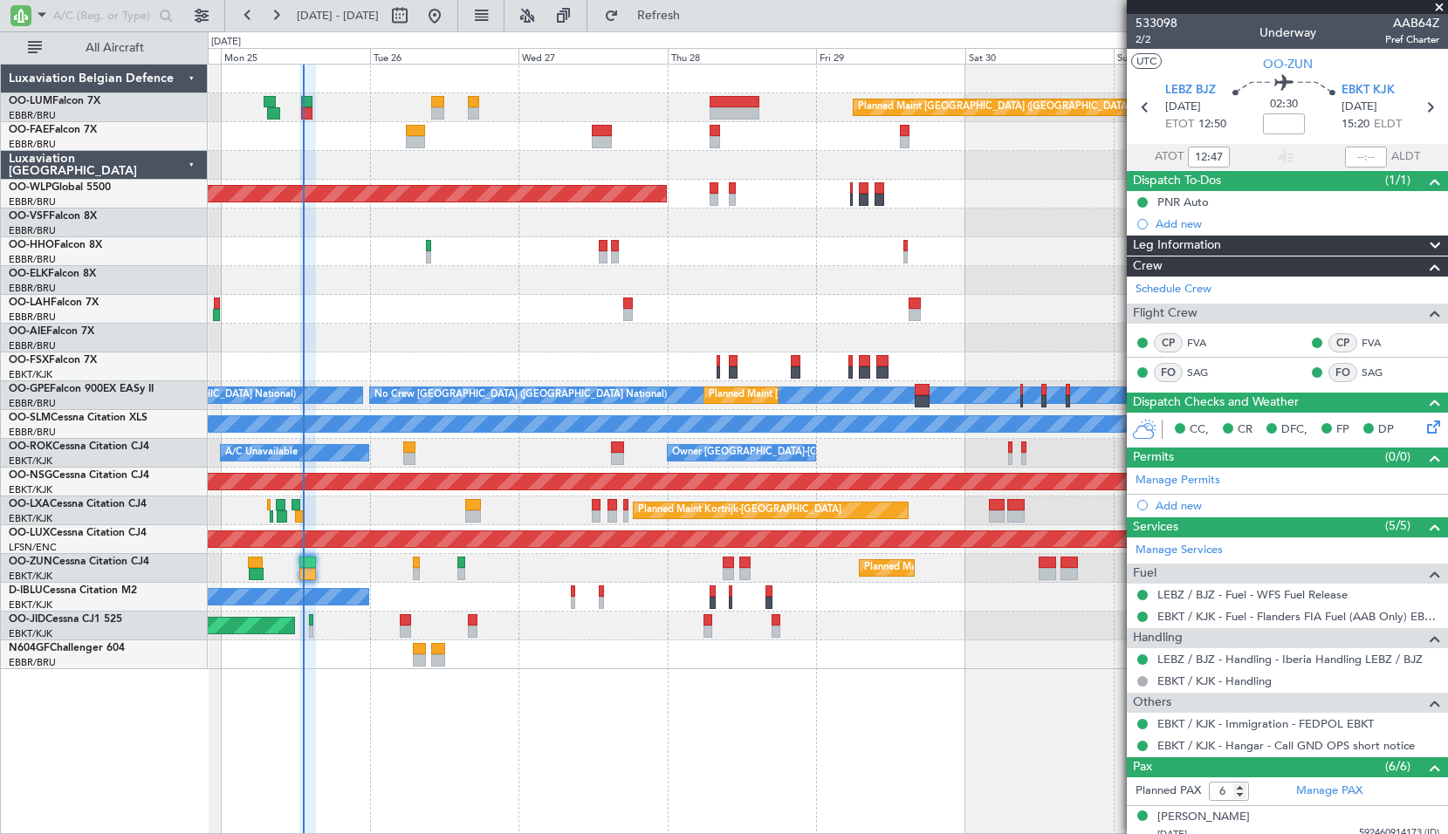
click at [1443, 3] on span at bounding box center [1439, 8] width 17 height 16
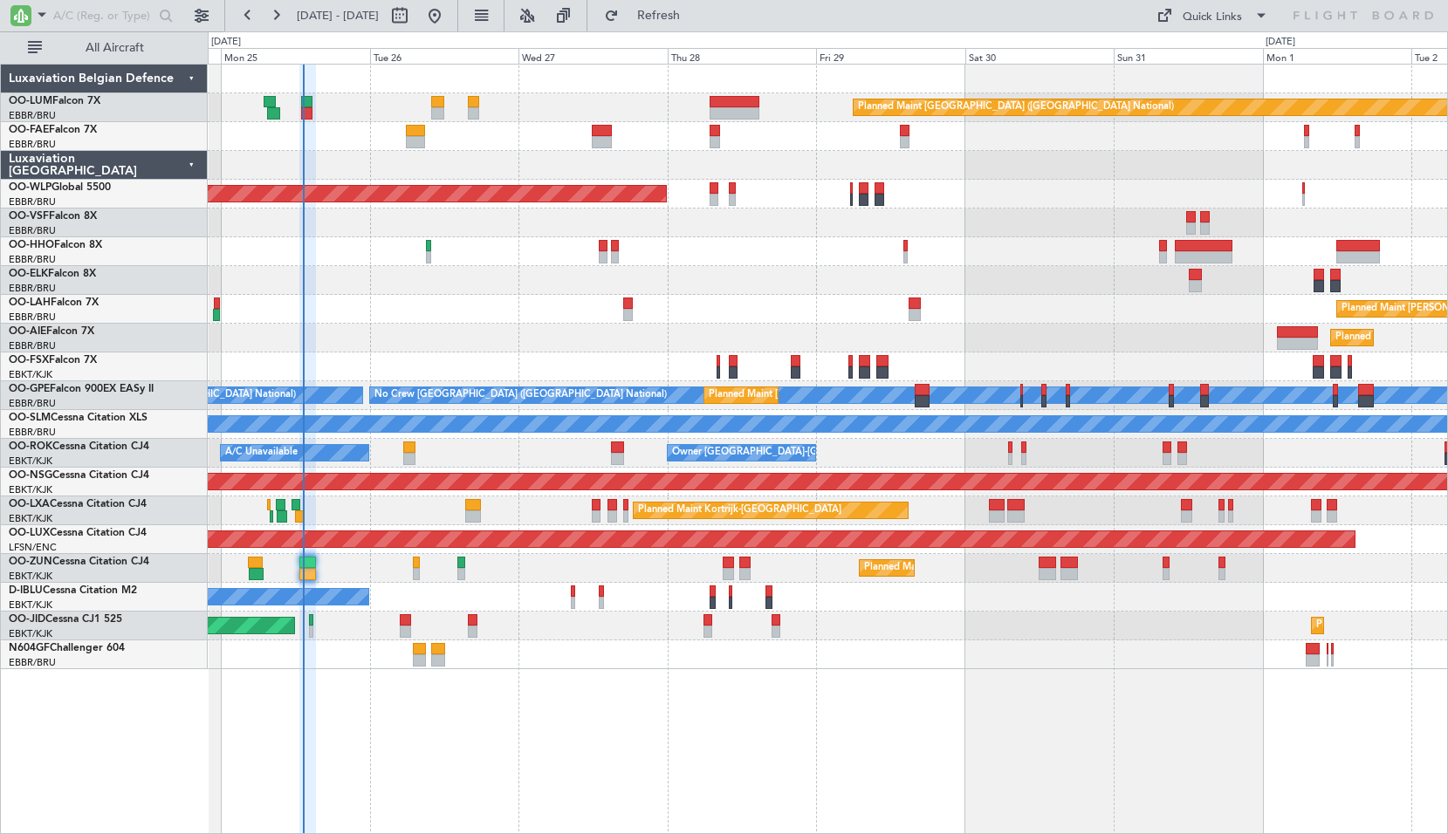
type input "0"
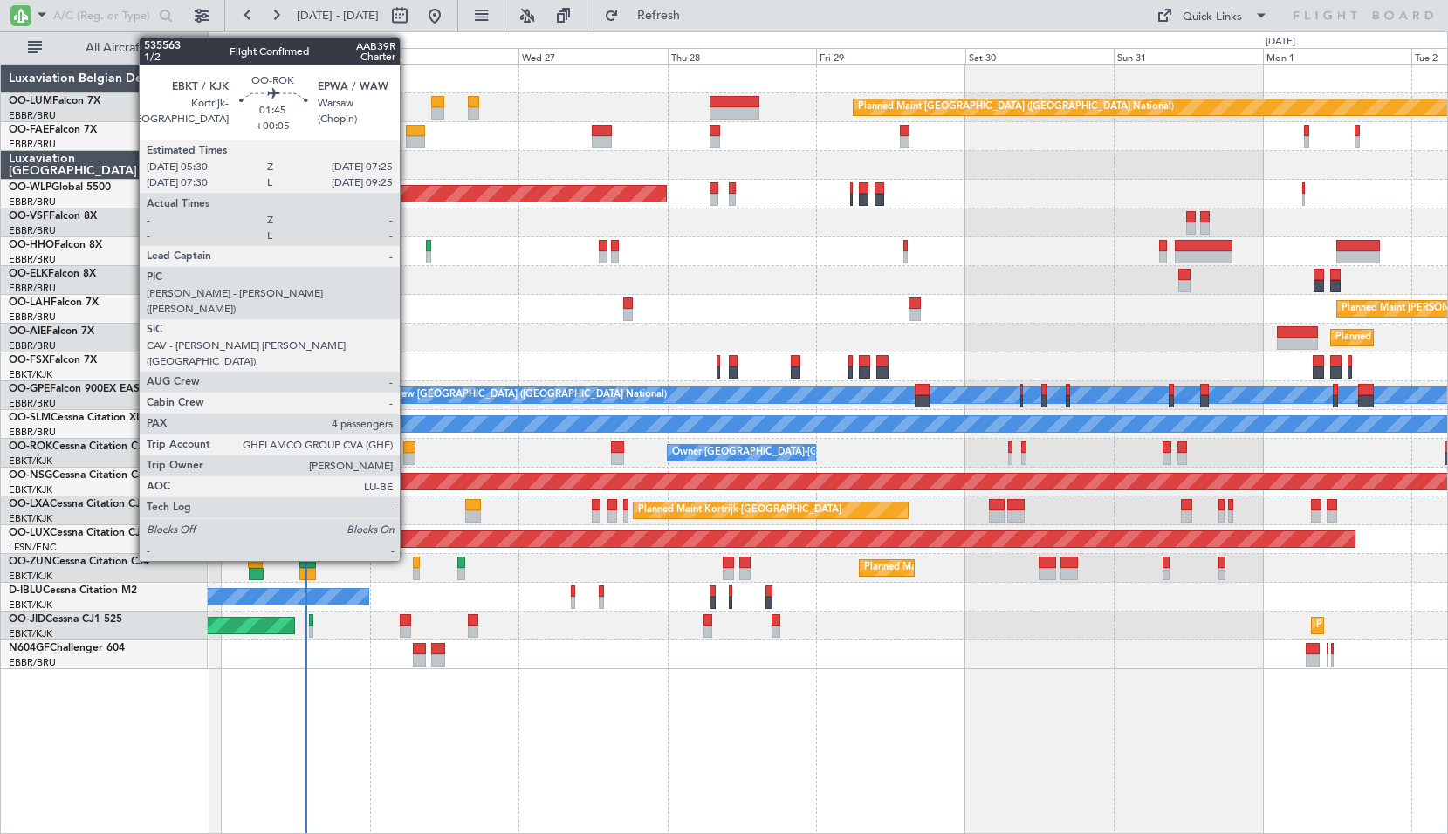
click at [408, 448] on div at bounding box center [409, 448] width 12 height 12
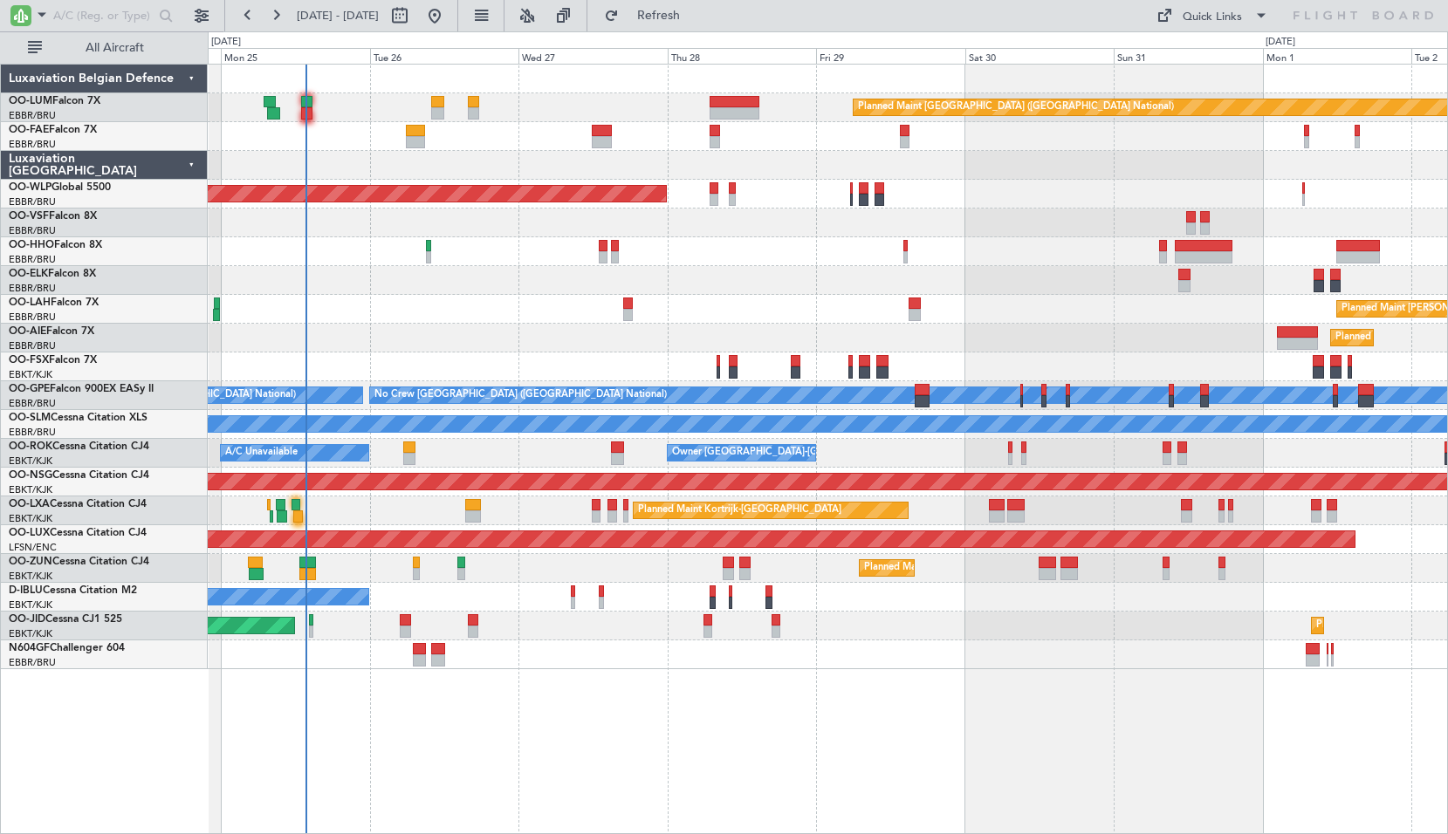
click at [449, 448] on div "Owner [GEOGRAPHIC_DATA]-[GEOGRAPHIC_DATA] A/C Unavailable" at bounding box center [827, 453] width 1239 height 29
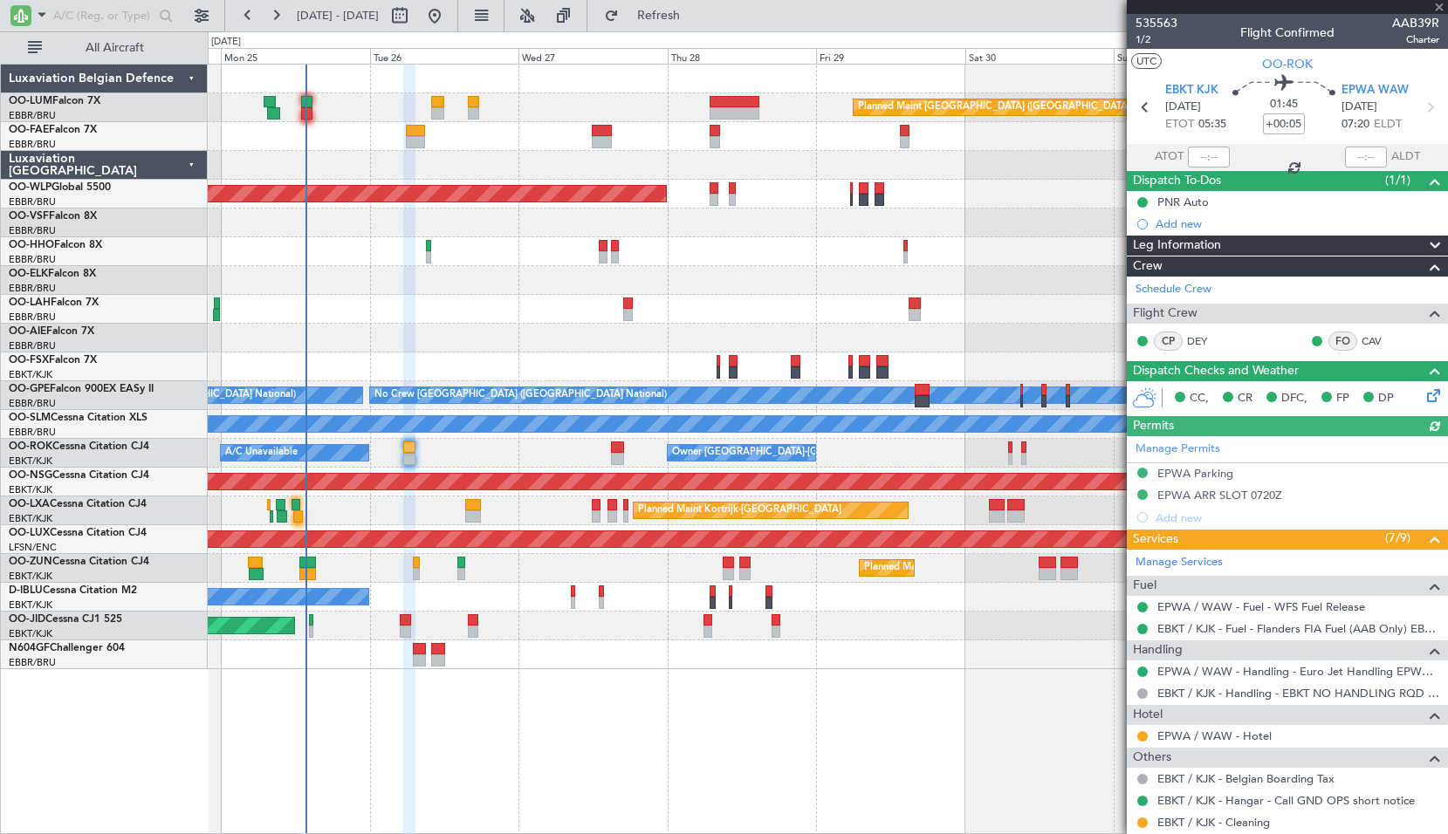
click at [1424, 395] on icon at bounding box center [1431, 393] width 14 height 14
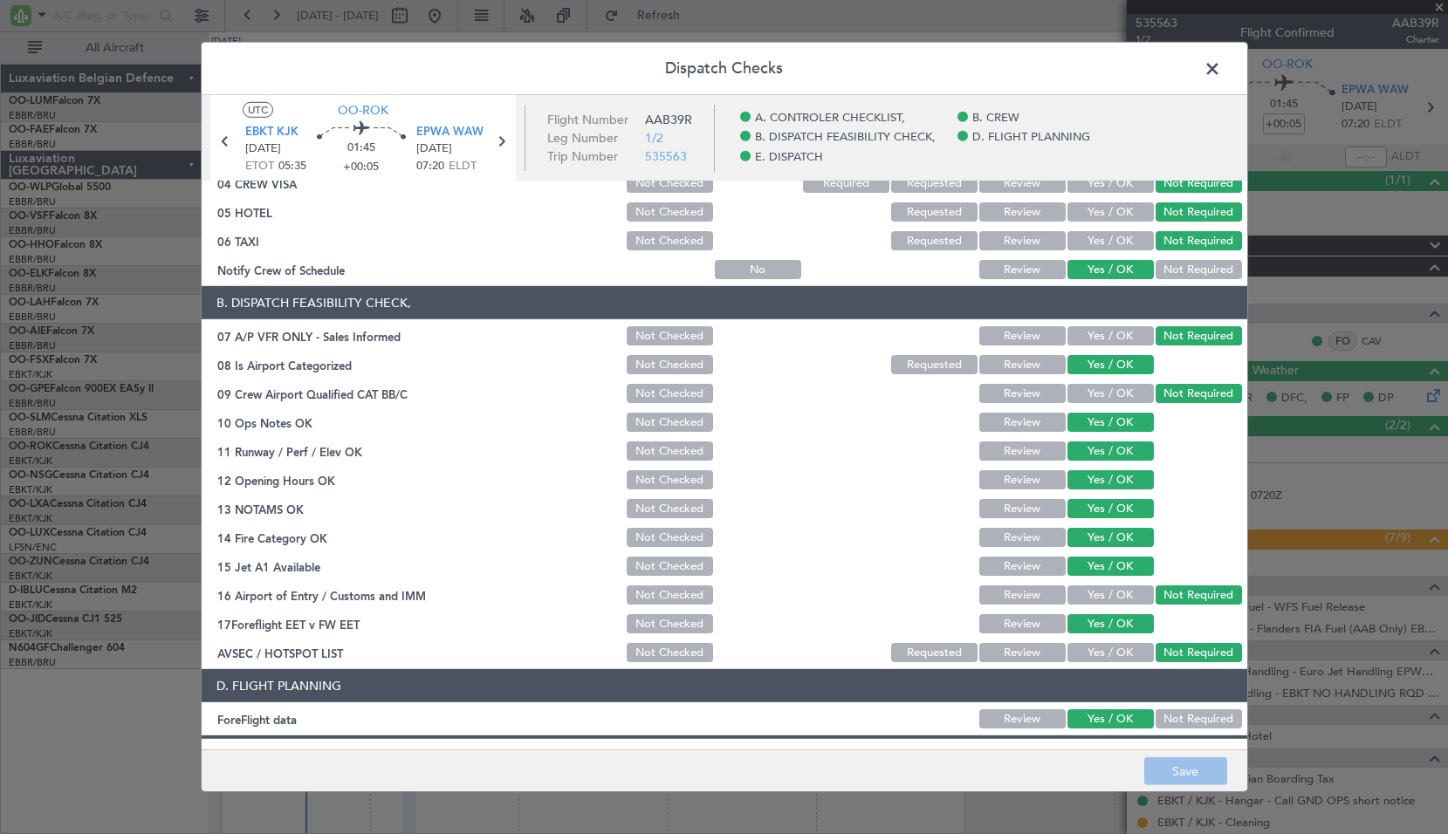
scroll to position [321, 0]
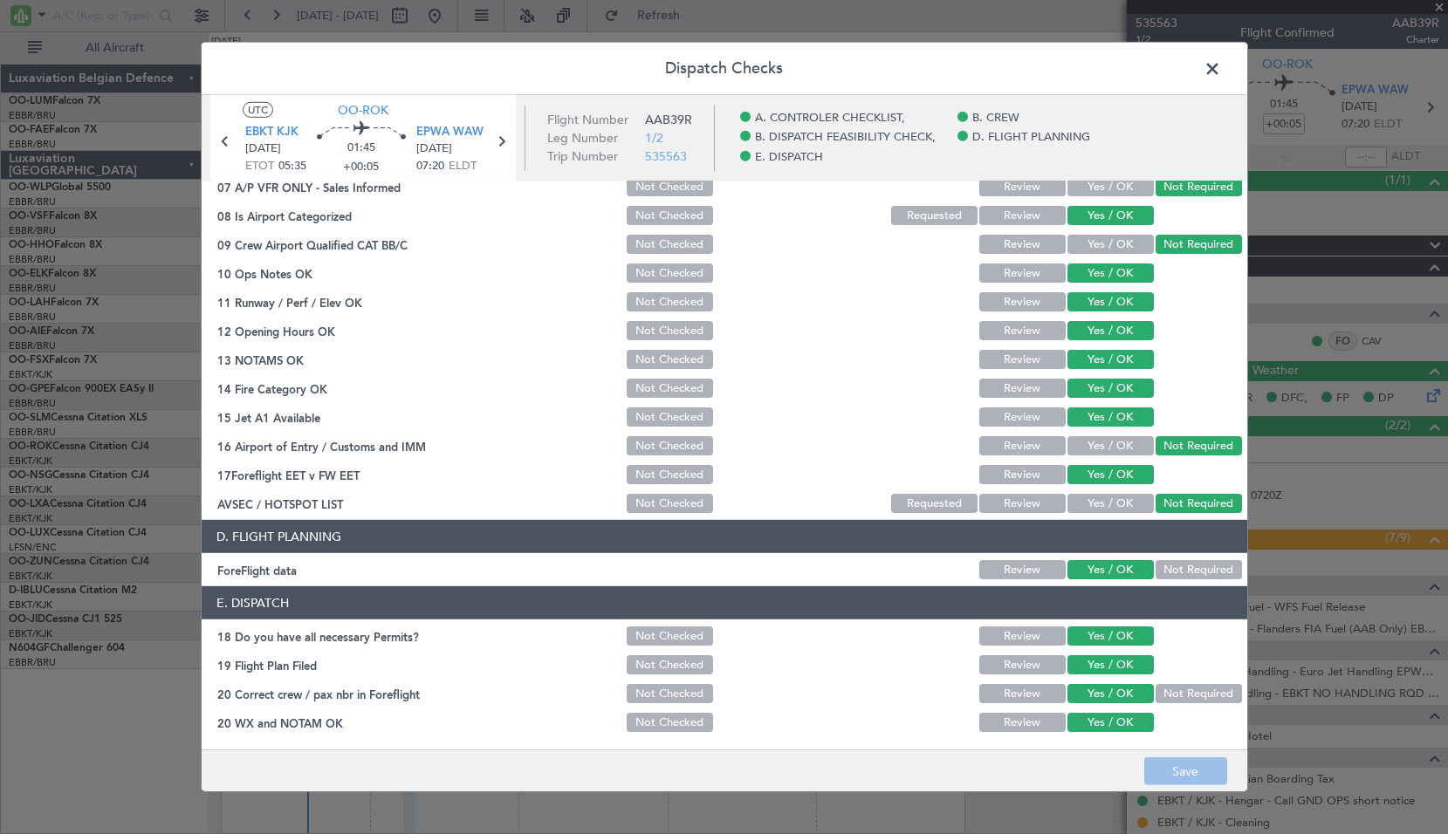
click at [1221, 65] on span at bounding box center [1221, 73] width 0 height 35
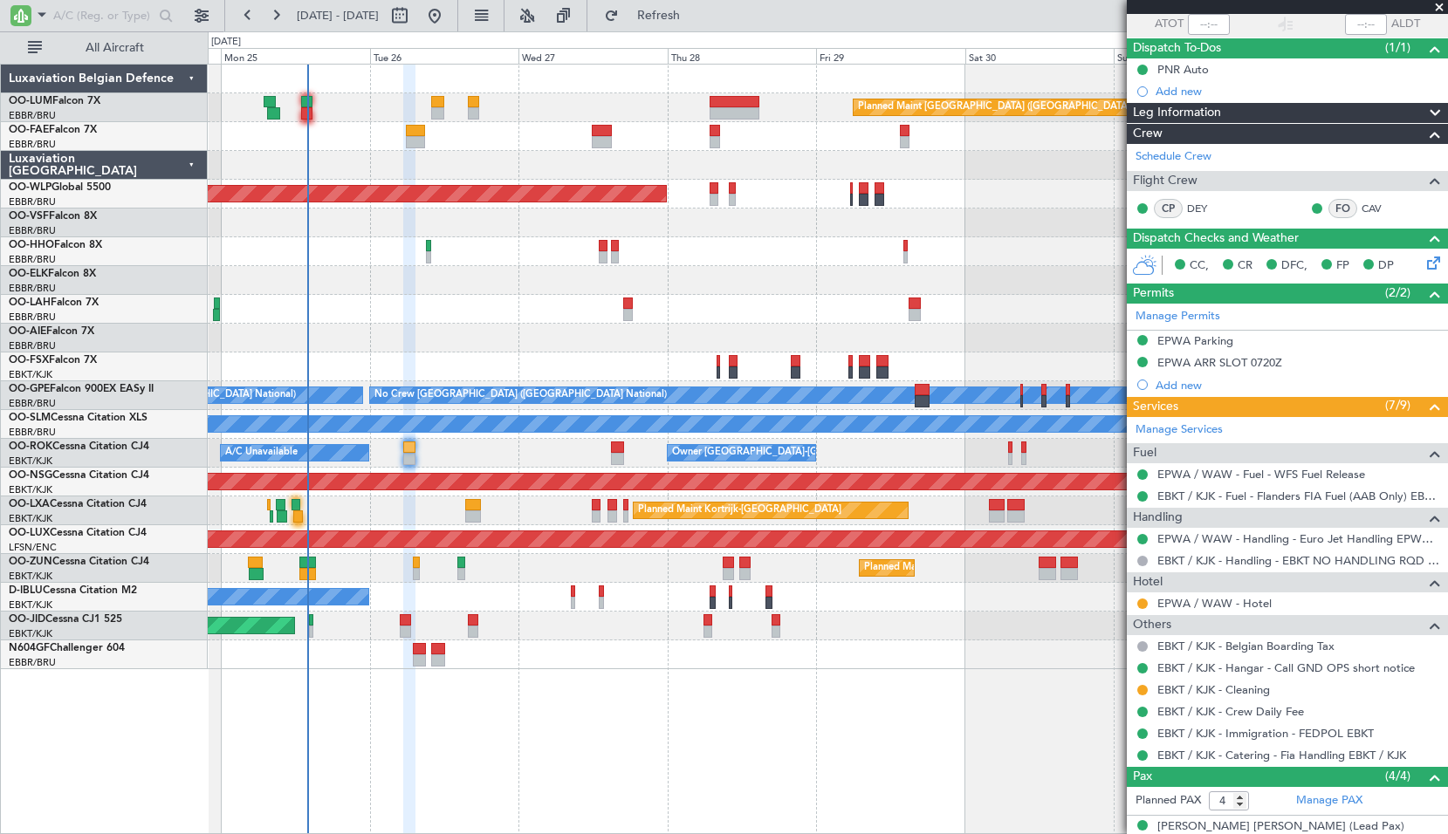
scroll to position [9, 0]
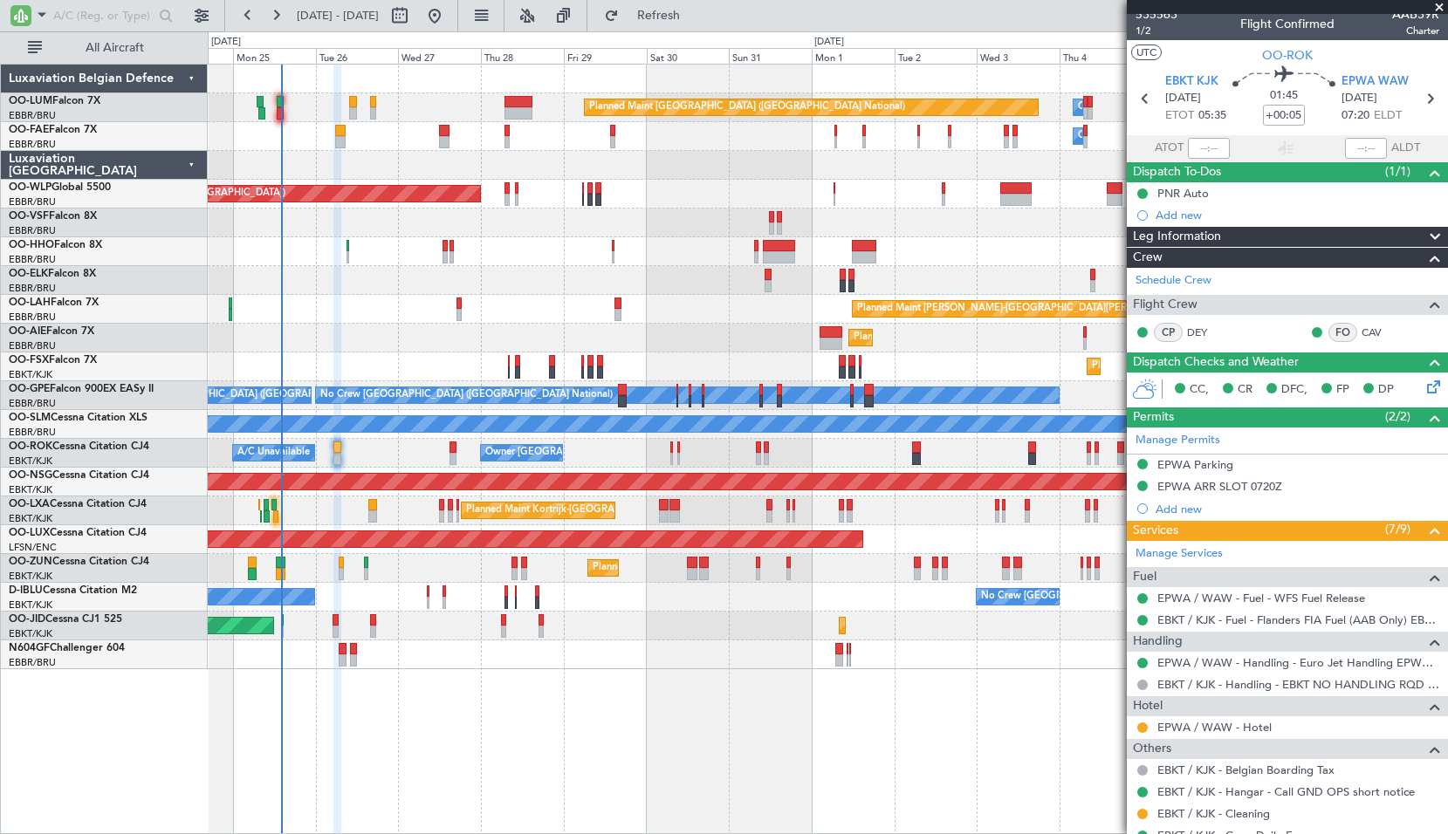
click at [742, 757] on div "Planned Maint [GEOGRAPHIC_DATA] ([GEOGRAPHIC_DATA] National) Owner [GEOGRAPHIC_…" at bounding box center [828, 449] width 1240 height 771
click at [1440, 5] on span at bounding box center [1439, 8] width 17 height 16
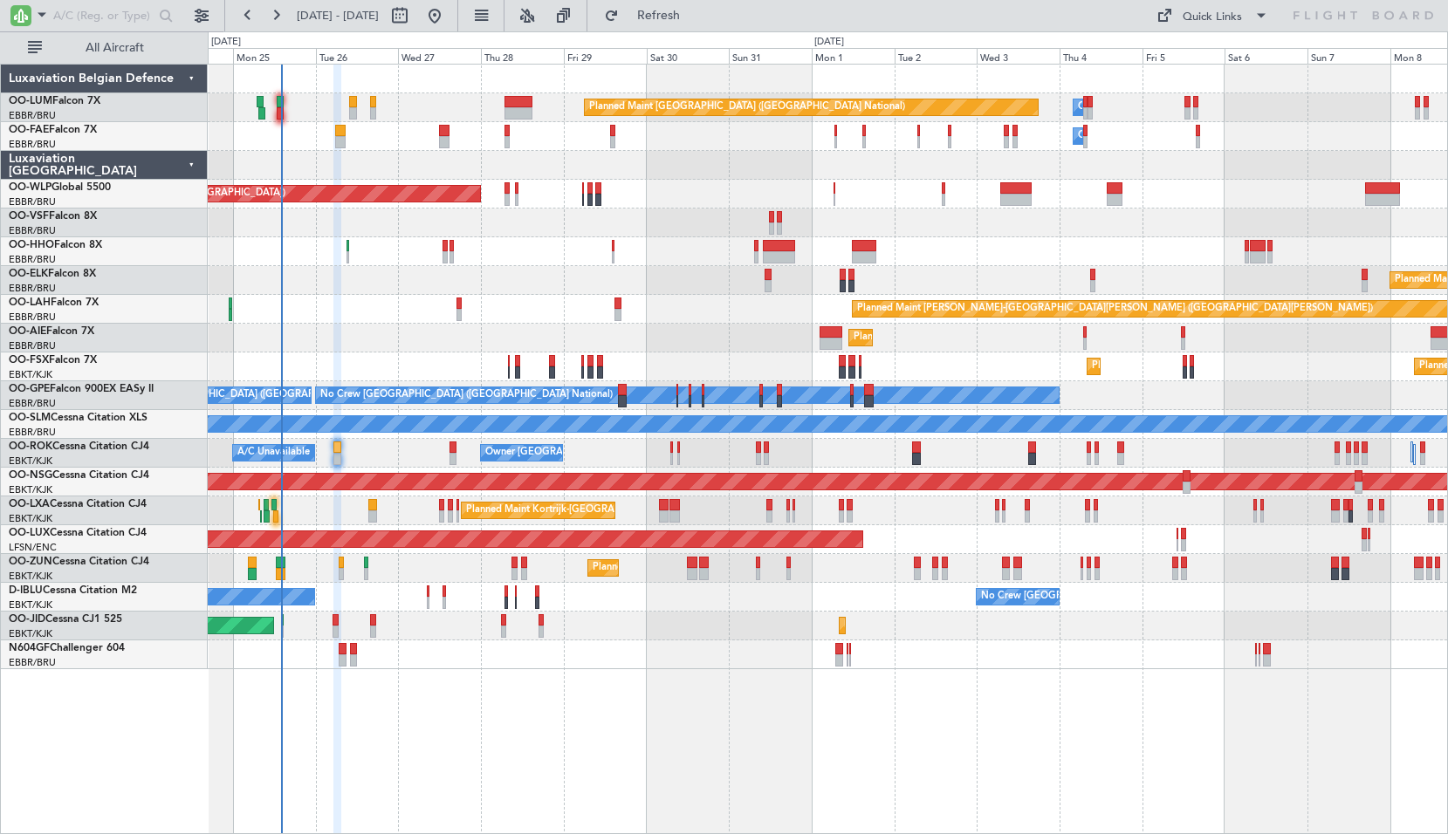
type input "0"
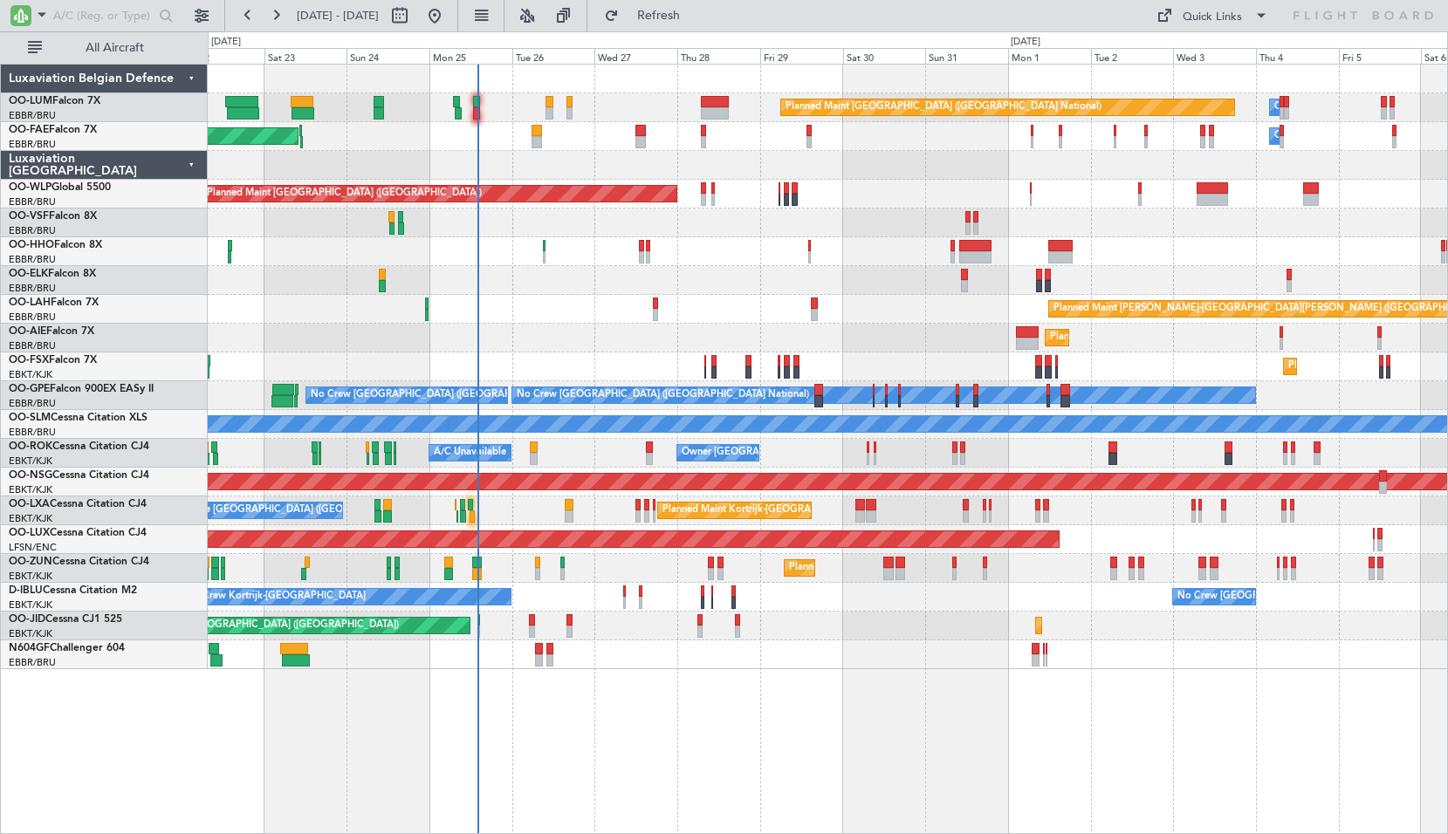
click at [666, 717] on div "Planned Maint [GEOGRAPHIC_DATA] ([GEOGRAPHIC_DATA] National) Owner [GEOGRAPHIC_…" at bounding box center [828, 449] width 1240 height 771
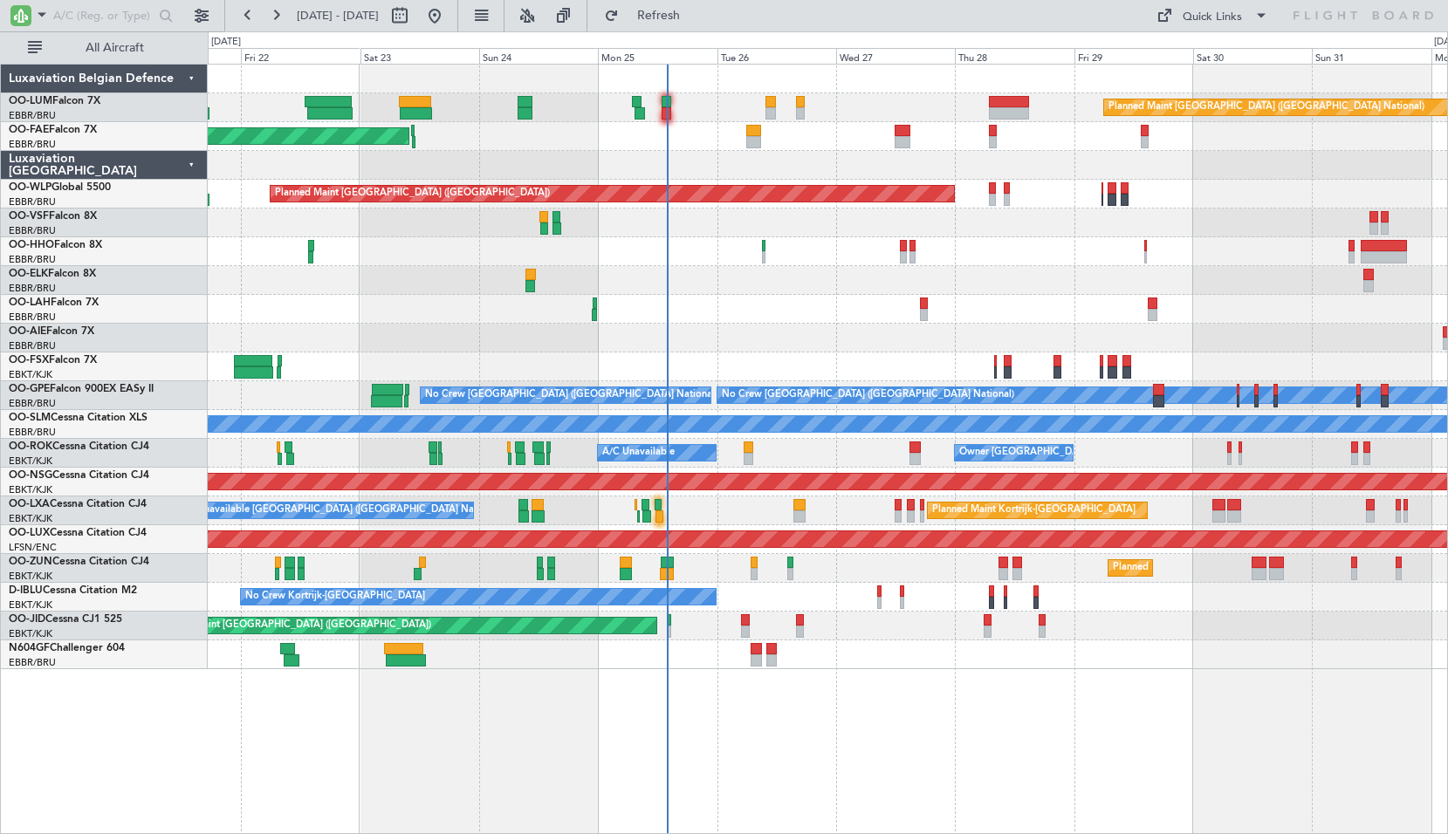
click at [747, 714] on div "Planned Maint [GEOGRAPHIC_DATA] ([GEOGRAPHIC_DATA] National) Planned Maint [GEO…" at bounding box center [828, 449] width 1240 height 771
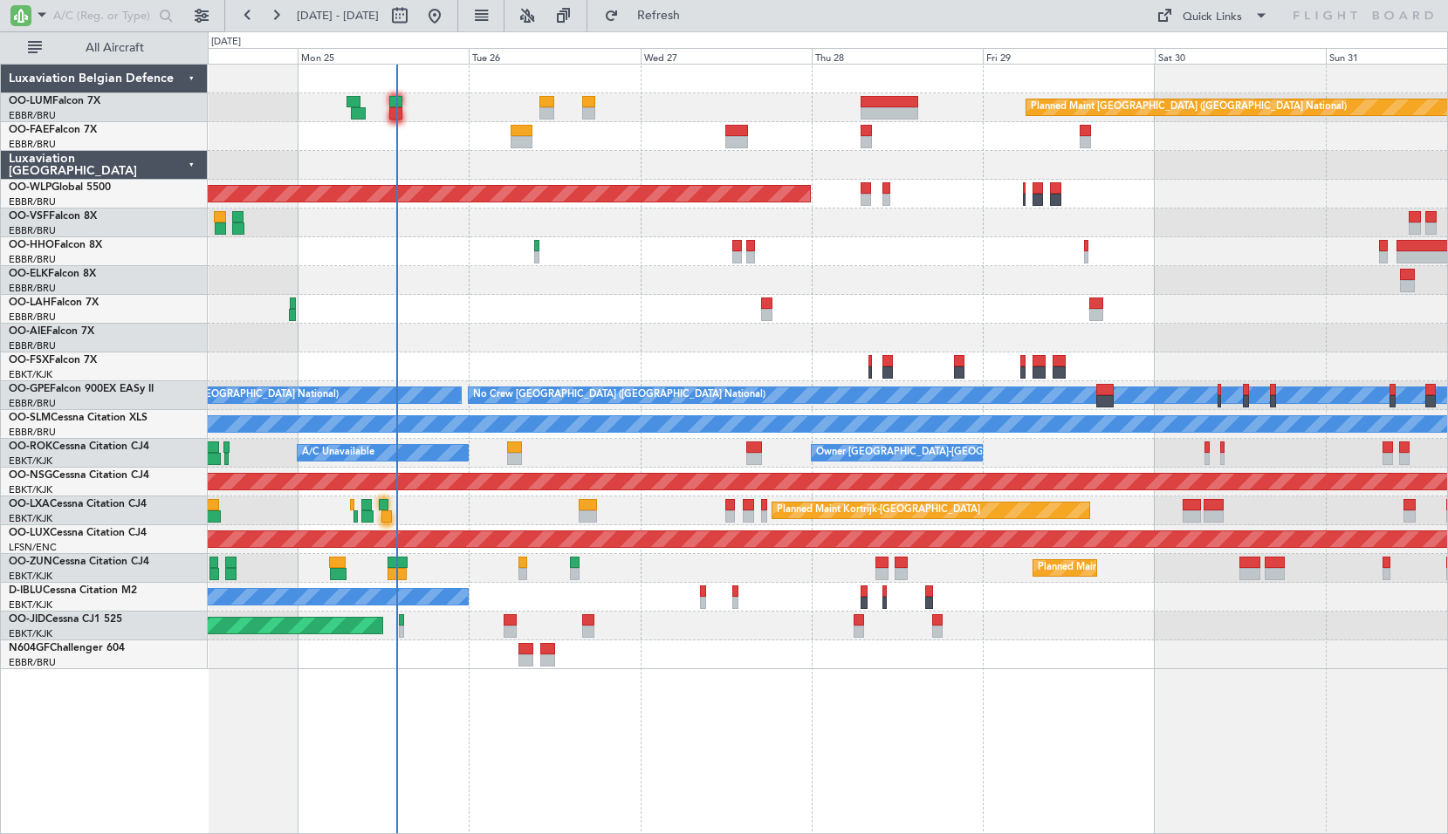
click at [793, 740] on div "Planned Maint [GEOGRAPHIC_DATA] ([GEOGRAPHIC_DATA] National) Planned Maint [GEO…" at bounding box center [828, 449] width 1240 height 771
